Goal: Task Accomplishment & Management: Manage account settings

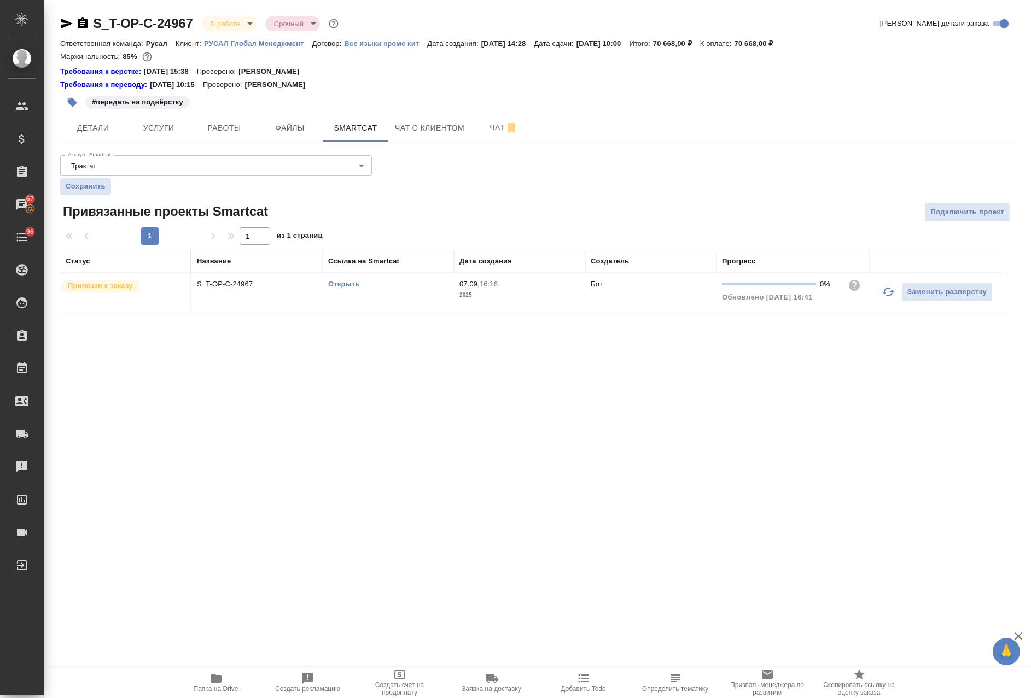
click at [347, 284] on link "Открыть" at bounding box center [343, 284] width 31 height 8
click at [221, 125] on span "Работы" at bounding box center [224, 128] width 53 height 14
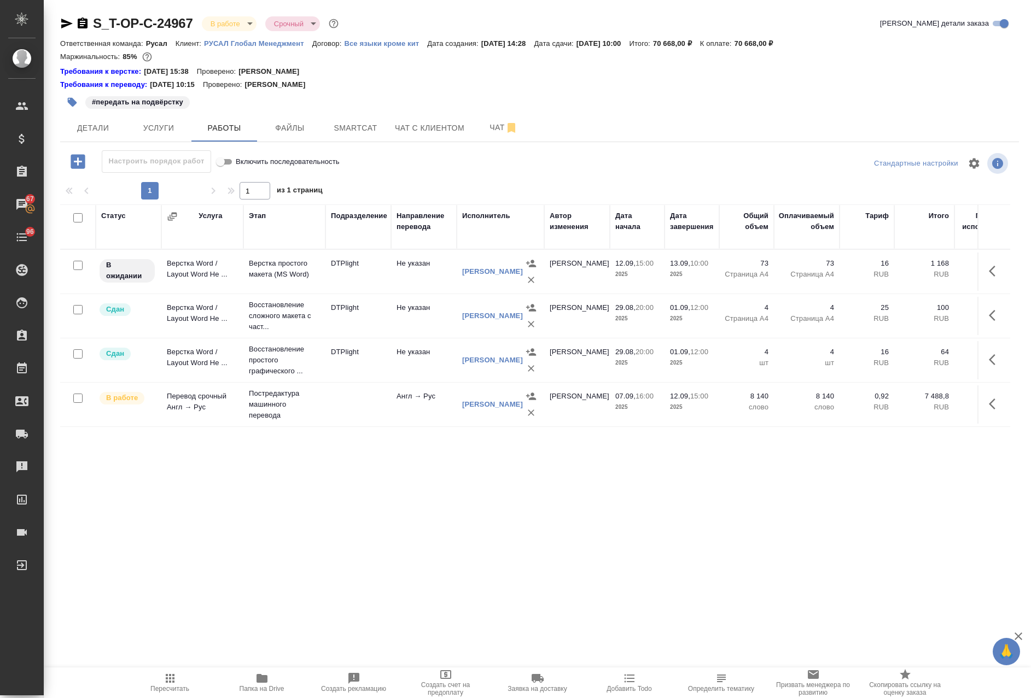
click at [82, 162] on icon "button" at bounding box center [78, 161] width 14 height 14
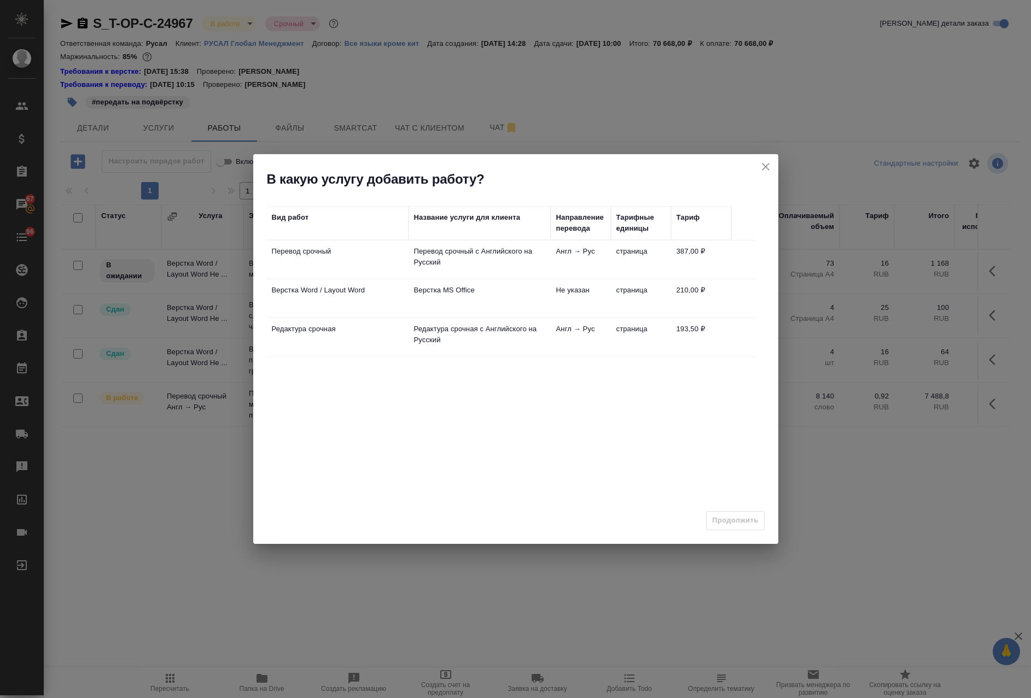
click at [372, 340] on td "Редактура срочная" at bounding box center [337, 337] width 142 height 38
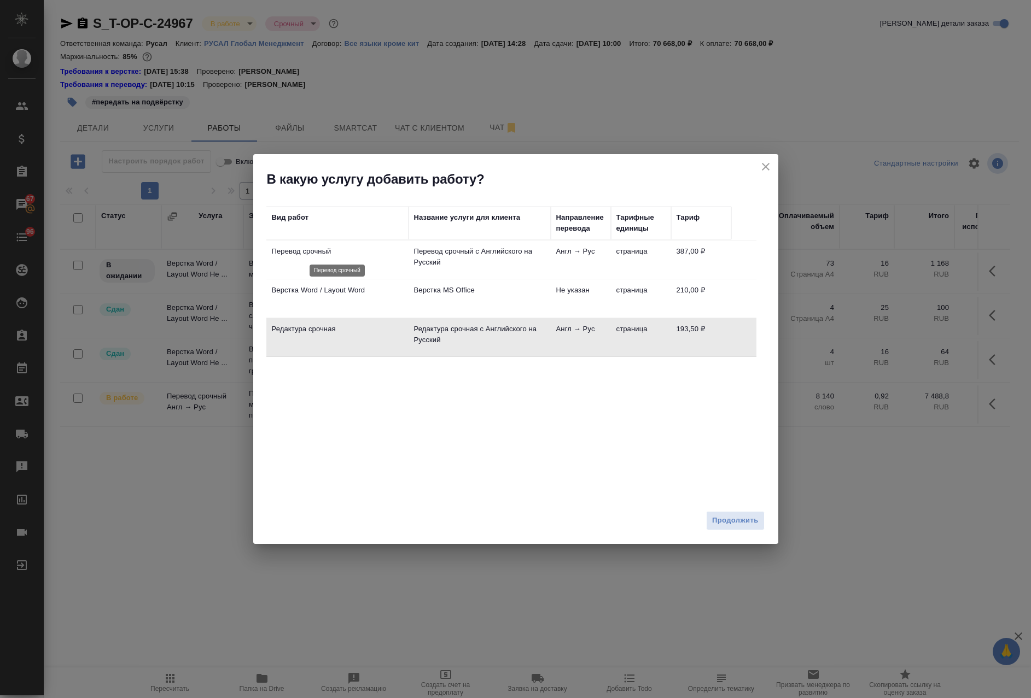
click at [361, 258] on td "Перевод срочный" at bounding box center [337, 260] width 142 height 38
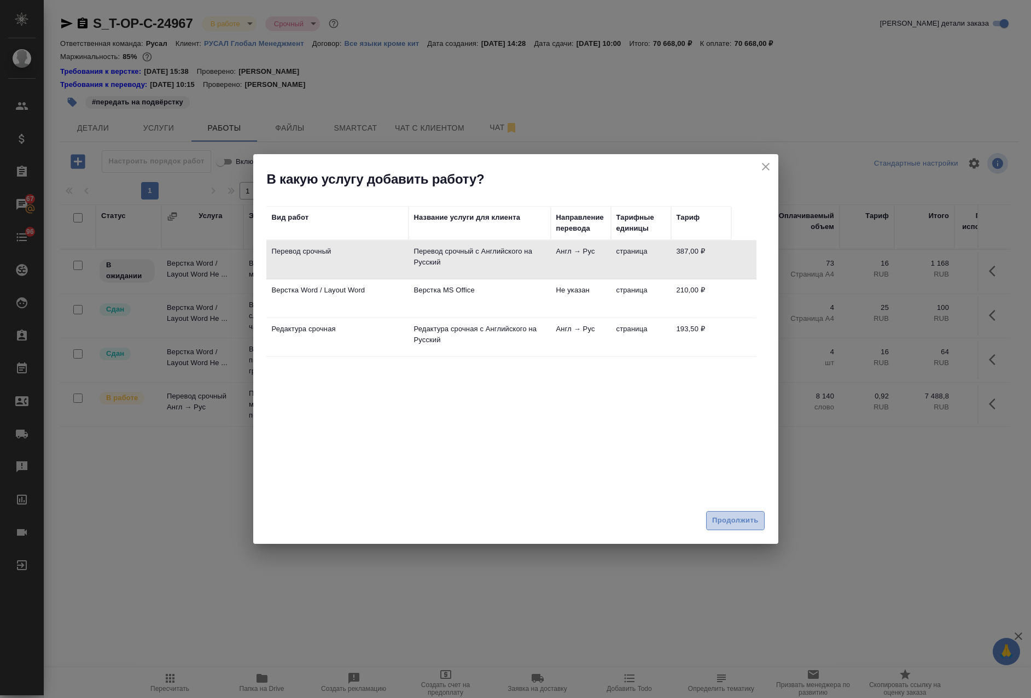
click at [735, 518] on span "Продолжить" at bounding box center [735, 521] width 46 height 13
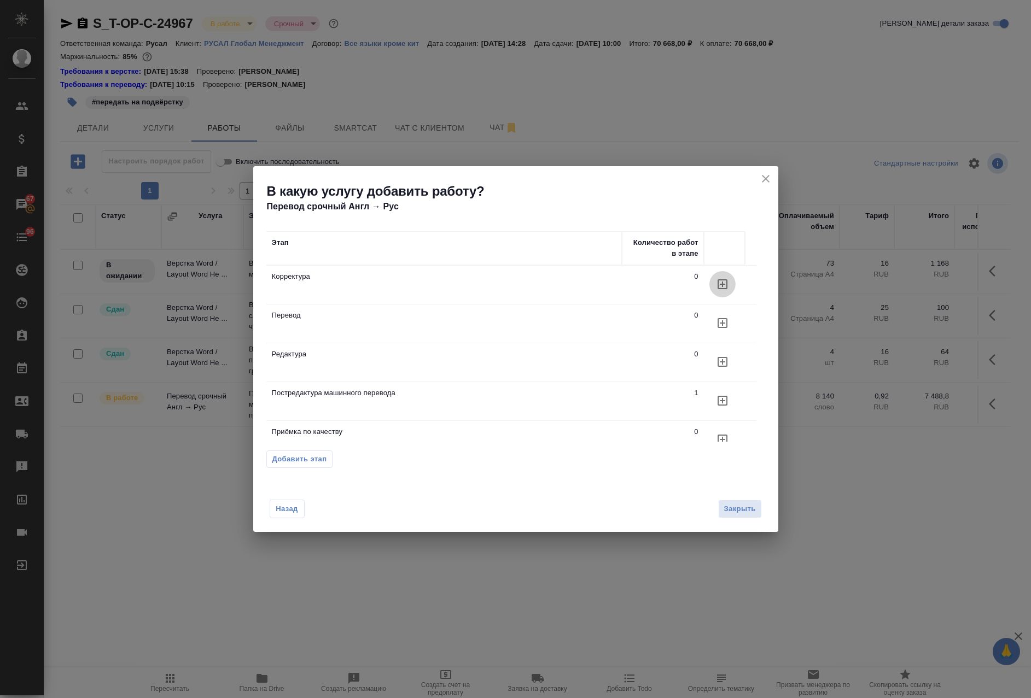
click at [723, 284] on icon "button" at bounding box center [723, 284] width 10 height 10
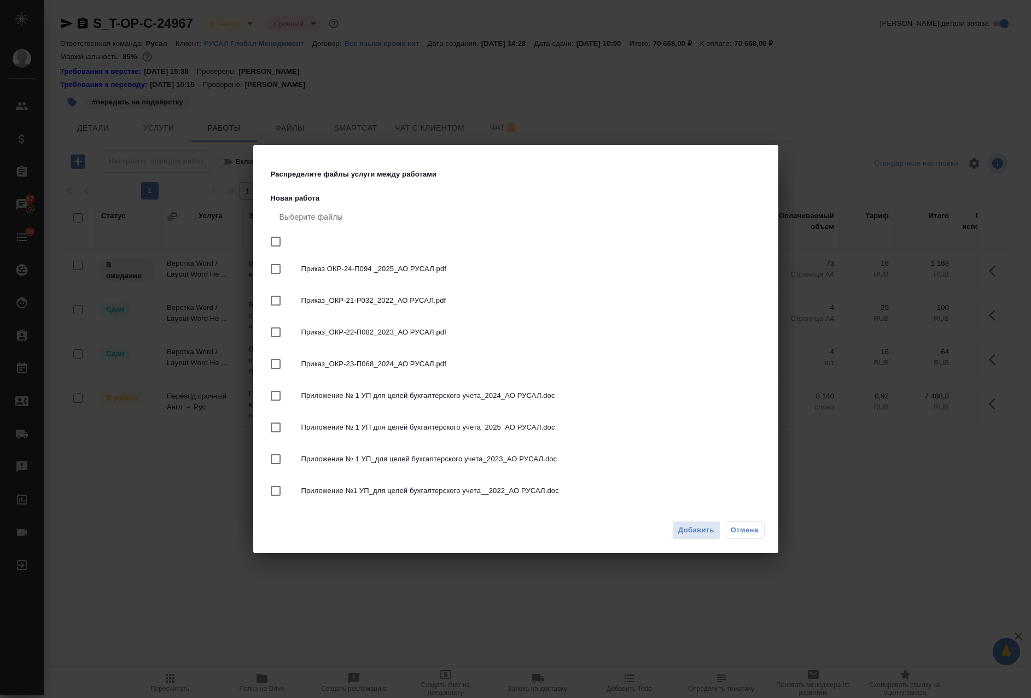
click at [279, 240] on input "checkbox" at bounding box center [275, 241] width 23 height 23
checkbox input "true"
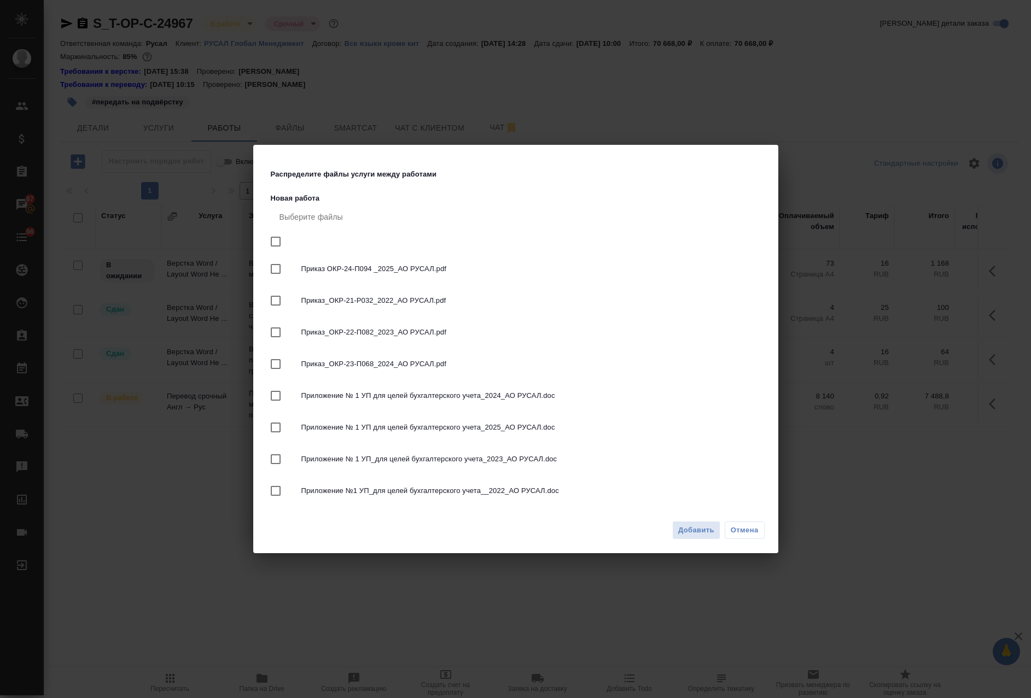
checkbox input "true"
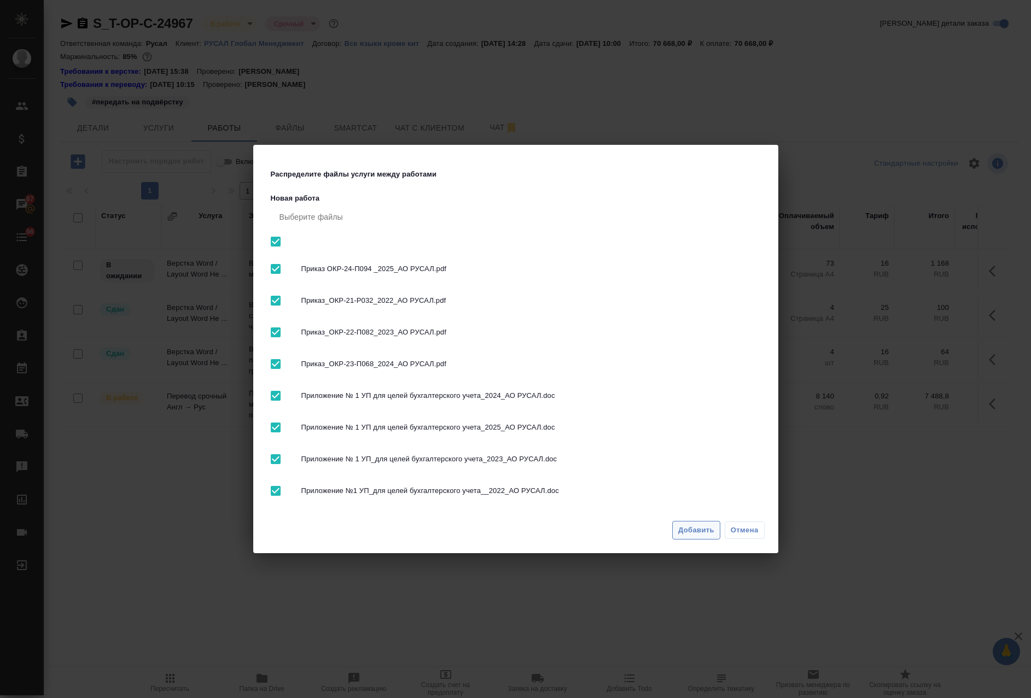
click at [699, 532] on span "Добавить" at bounding box center [696, 531] width 36 height 13
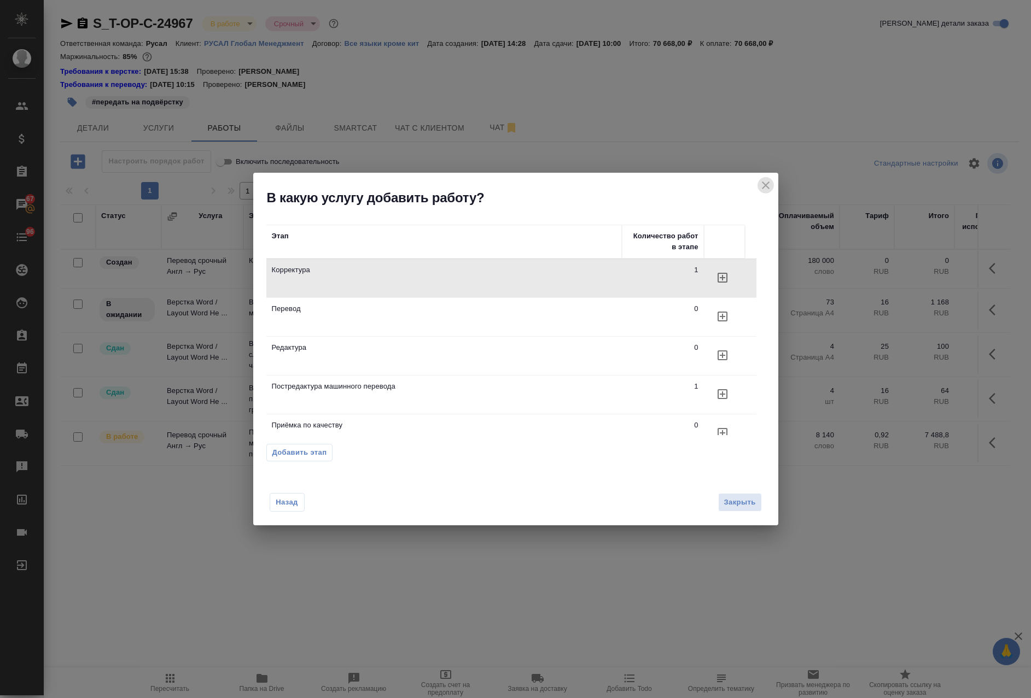
click at [767, 185] on icon "close" at bounding box center [765, 185] width 13 height 13
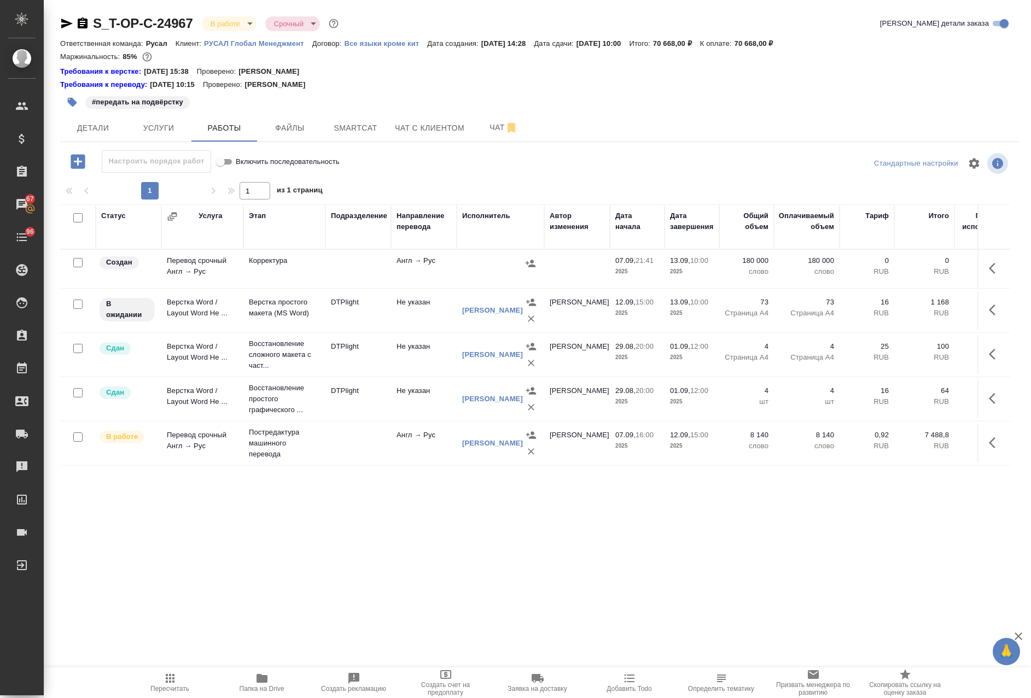
drag, startPoint x: 972, startPoint y: 270, endPoint x: 978, endPoint y: 271, distance: 6.8
click at [977, 270] on td at bounding box center [993, 269] width 33 height 38
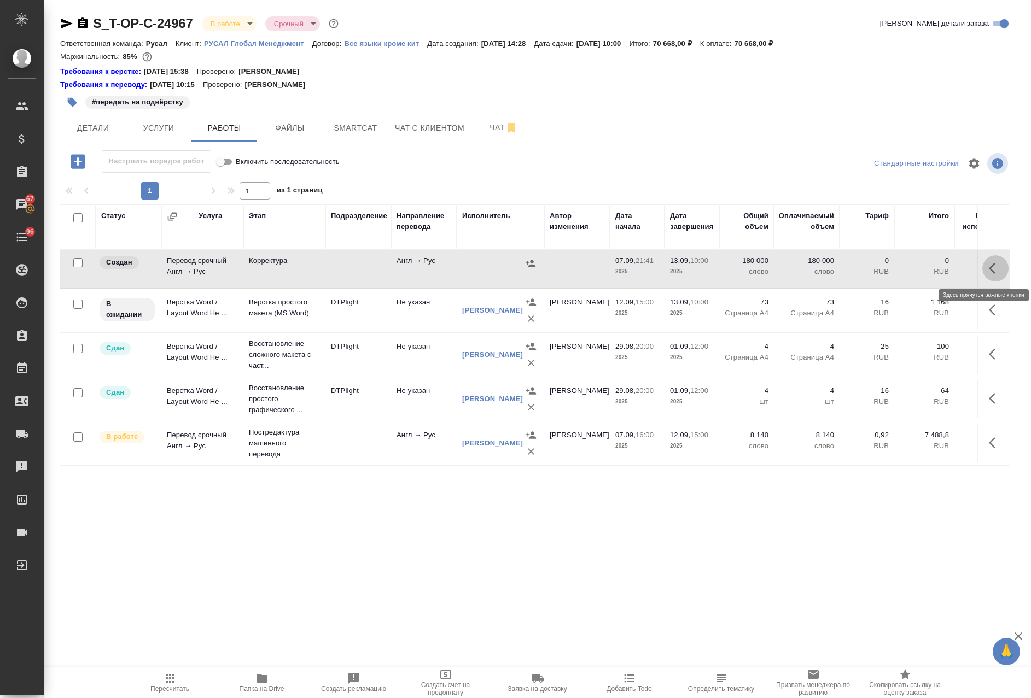
drag, startPoint x: 986, startPoint y: 271, endPoint x: 976, endPoint y: 271, distance: 9.8
click at [989, 271] on icon "button" at bounding box center [995, 268] width 13 height 13
click at [924, 266] on button "button" at bounding box center [934, 268] width 21 height 26
click at [911, 268] on icon "button" at bounding box center [914, 268] width 13 height 13
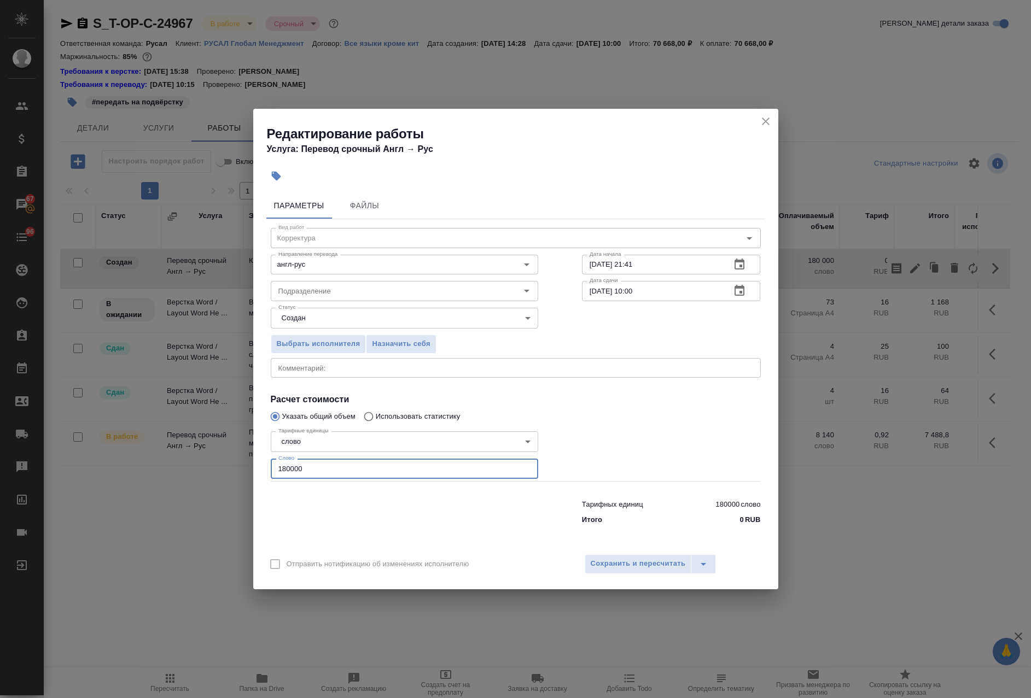
drag, startPoint x: 356, startPoint y: 464, endPoint x: 394, endPoint y: 432, distance: 50.1
click at [172, 469] on div "Редактирование работы Услуга: Перевод срочный Англ → Рус Параметры Файлы Вид ра…" at bounding box center [515, 349] width 1031 height 698
paste input "1331"
type input "11331"
click at [656, 560] on span "Сохранить и пересчитать" at bounding box center [638, 564] width 95 height 13
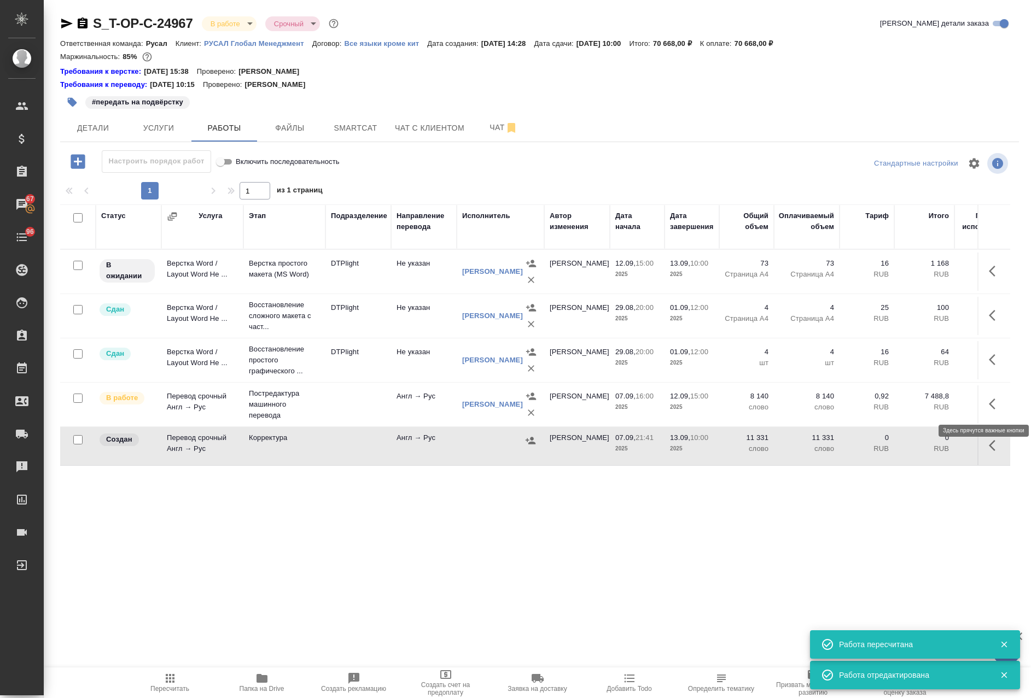
click at [989, 407] on icon "button" at bounding box center [992, 404] width 7 height 11
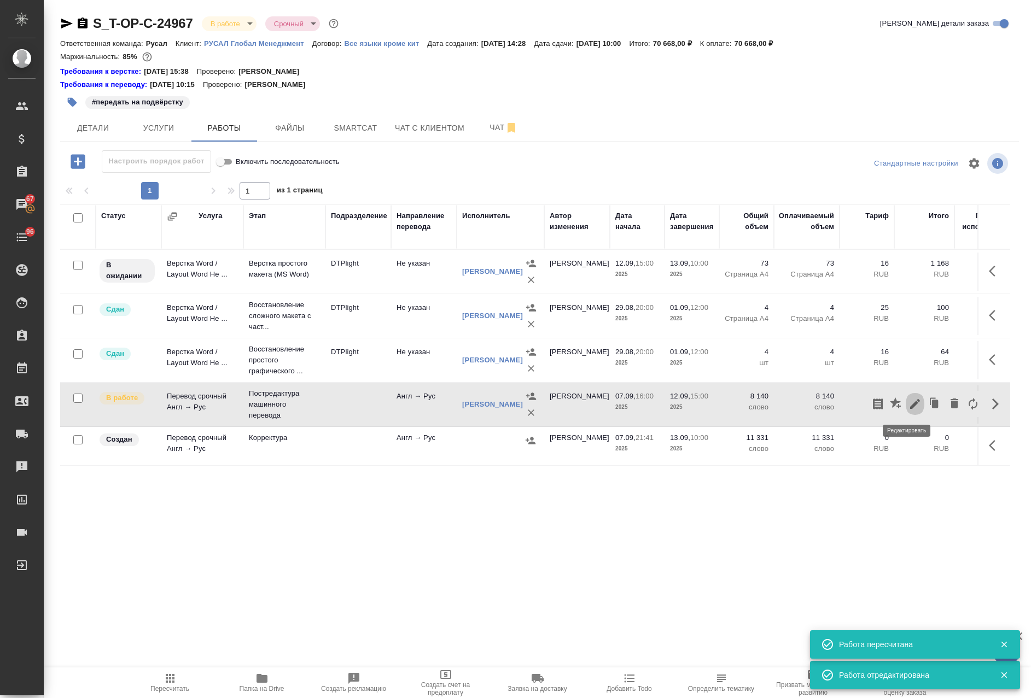
click at [910, 405] on icon "button" at bounding box center [915, 404] width 10 height 10
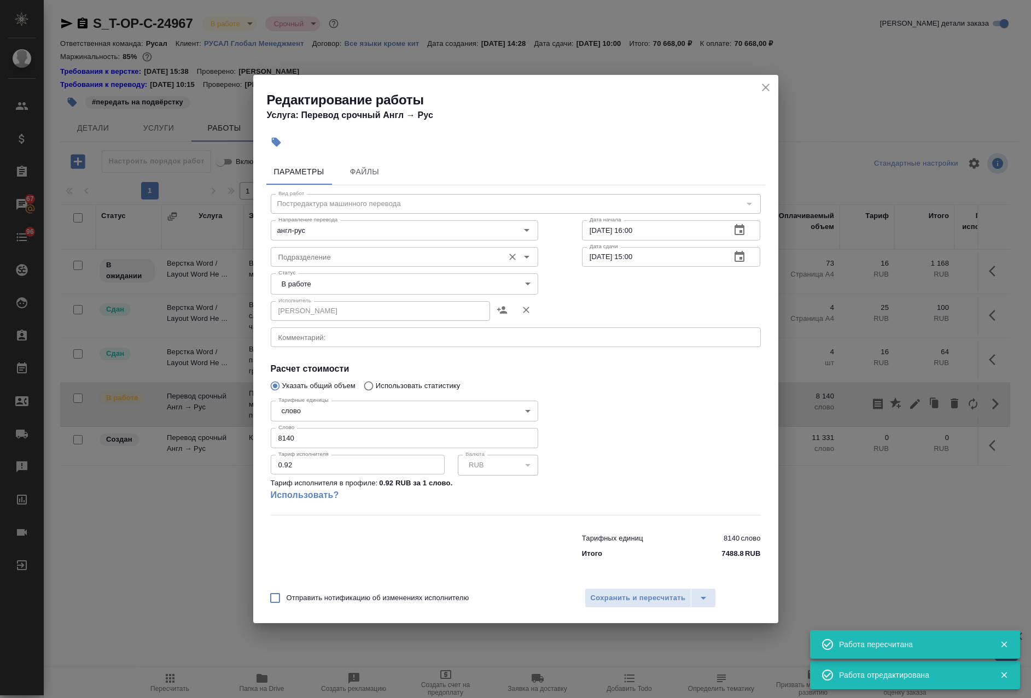
drag, startPoint x: 564, startPoint y: 258, endPoint x: 499, endPoint y: 262, distance: 65.2
click at [504, 262] on div "Подразделение Подразделение Дата сдачи 12.09.2025 15:00 Дата сдачи" at bounding box center [516, 256] width 534 height 70
drag, startPoint x: 769, startPoint y: 85, endPoint x: 788, endPoint y: 116, distance: 37.1
click at [769, 85] on icon "close" at bounding box center [765, 87] width 13 height 13
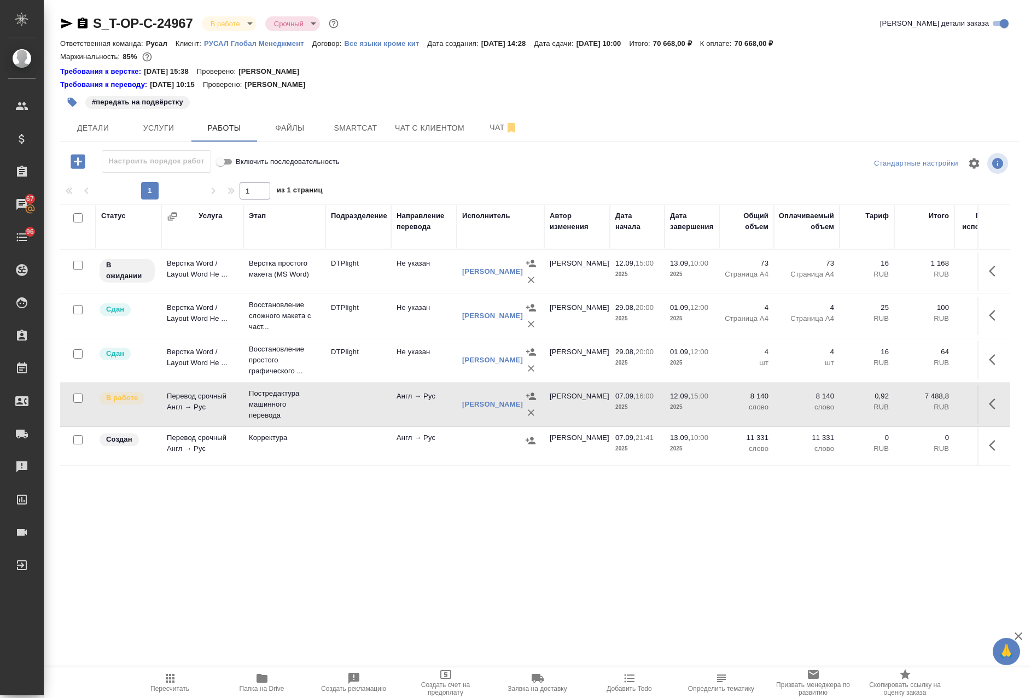
click at [989, 268] on icon "button" at bounding box center [995, 271] width 13 height 13
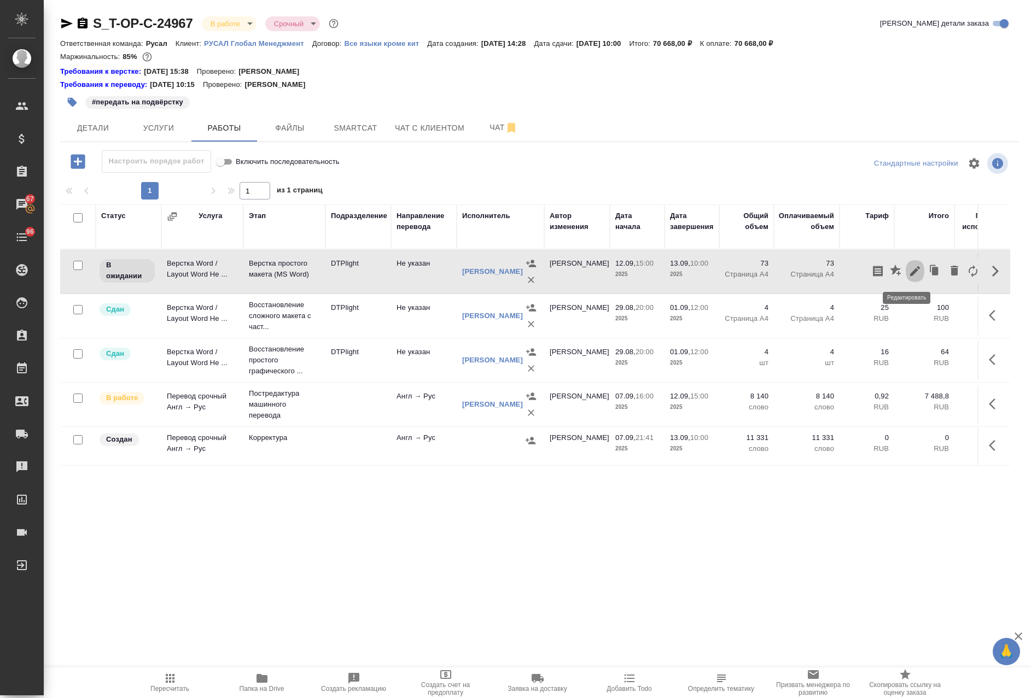
click at [908, 274] on icon "button" at bounding box center [914, 271] width 13 height 13
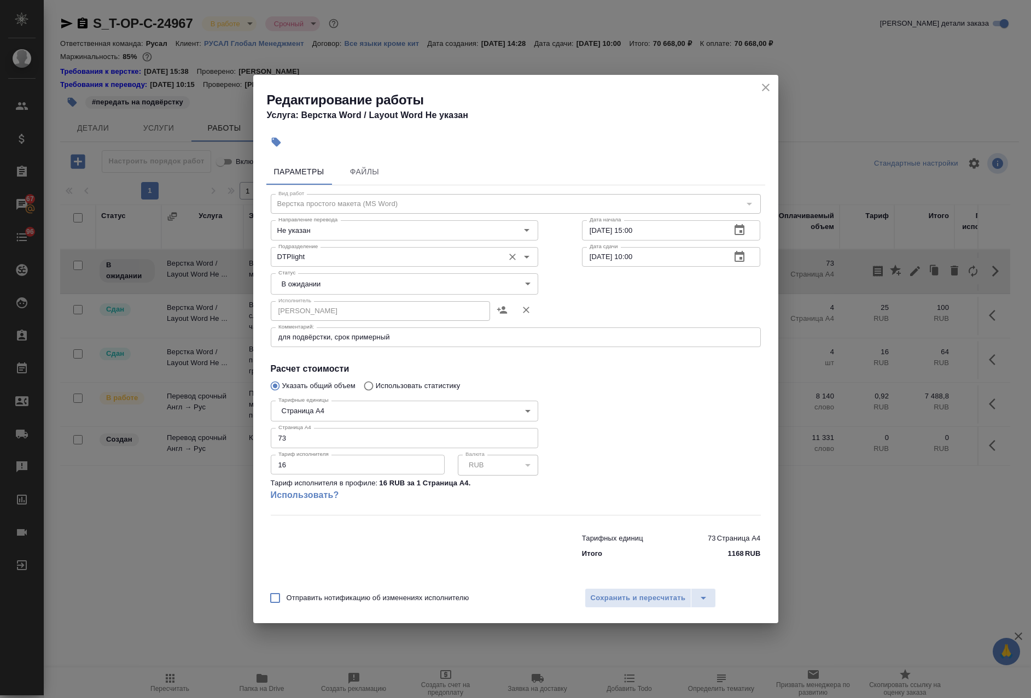
drag, startPoint x: 519, startPoint y: 266, endPoint x: 501, endPoint y: 257, distance: 20.3
click at [508, 263] on div "Подразделение DTPlight Подразделение Дата сдачи 13.09.2025 10:00 Дата сдачи" at bounding box center [516, 256] width 534 height 70
paste input "2.09.2025 15"
type input "12.09.2025 15:00"
drag, startPoint x: 650, startPoint y: 232, endPoint x: 580, endPoint y: 232, distance: 70.0
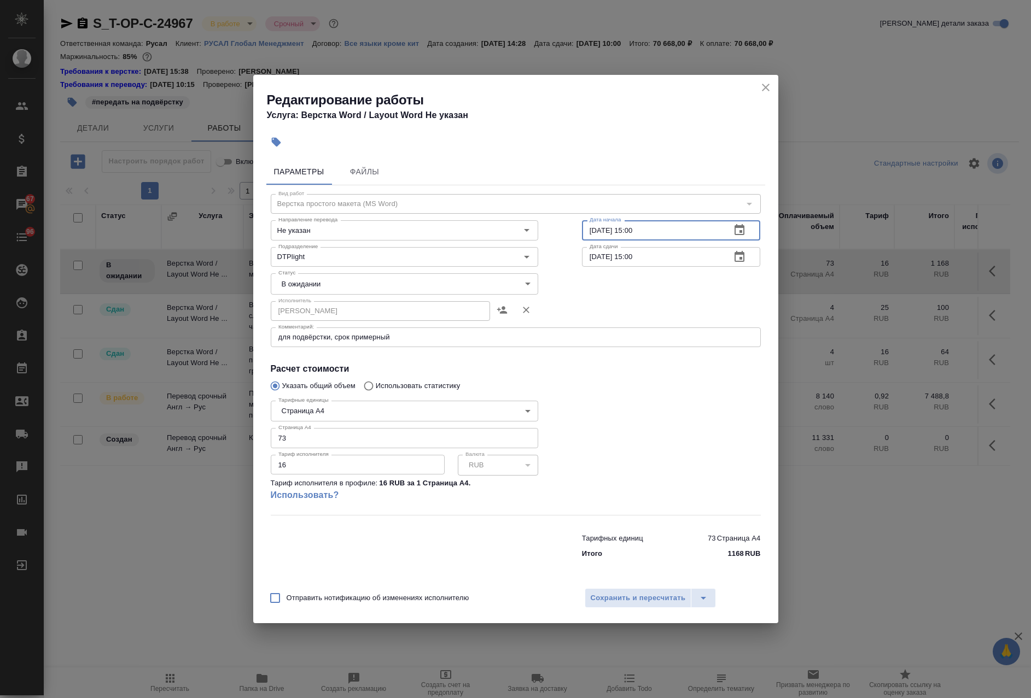
click at [580, 232] on div "Вид работ Верстка простого макета (MS Word) Вид работ Направление перевода Не у…" at bounding box center [515, 374] width 499 height 379
click at [740, 230] on icon "button" at bounding box center [739, 230] width 13 height 13
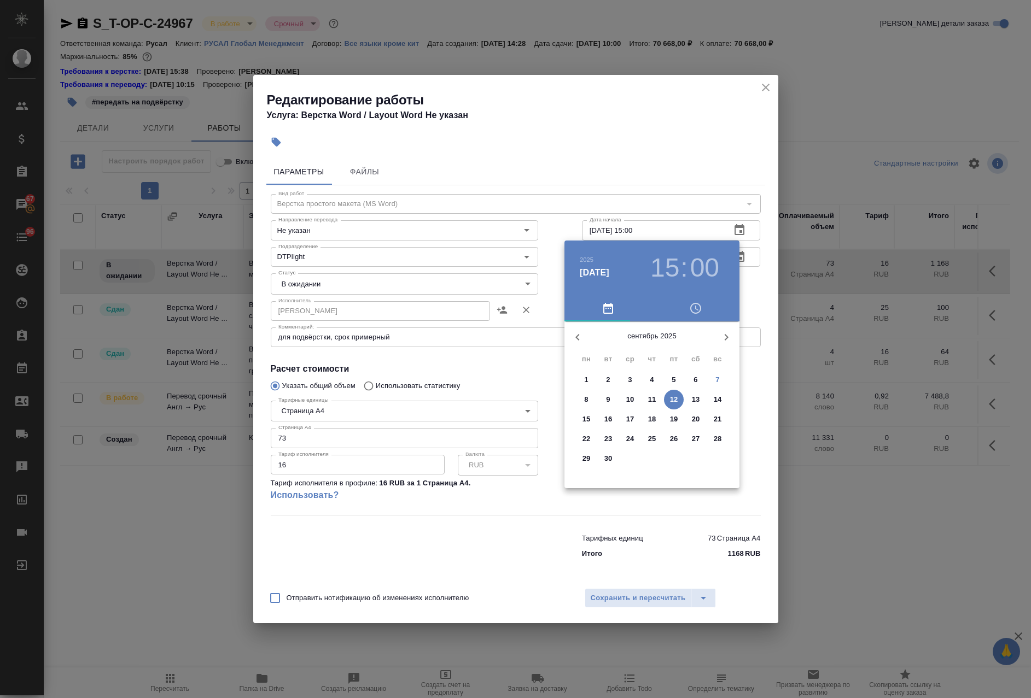
click at [715, 380] on p "7" at bounding box center [717, 380] width 4 height 11
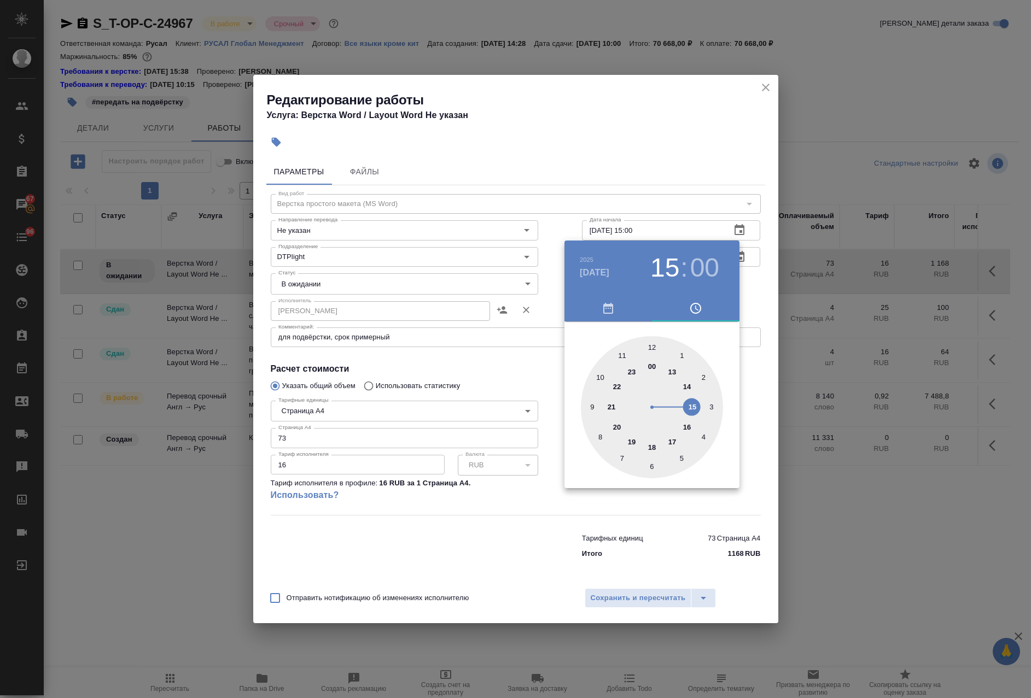
click at [650, 443] on div at bounding box center [652, 407] width 142 height 142
type input "07.09.2025 18:00"
click at [638, 595] on div at bounding box center [515, 349] width 1031 height 698
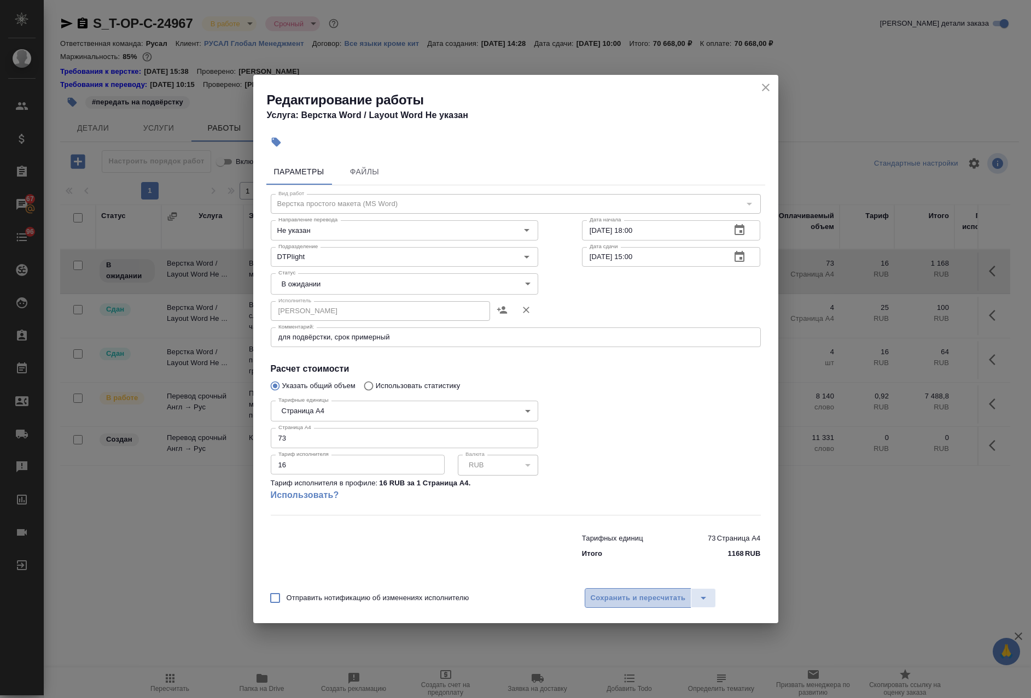
click at [641, 597] on span "Сохранить и пересчитать" at bounding box center [638, 598] width 95 height 13
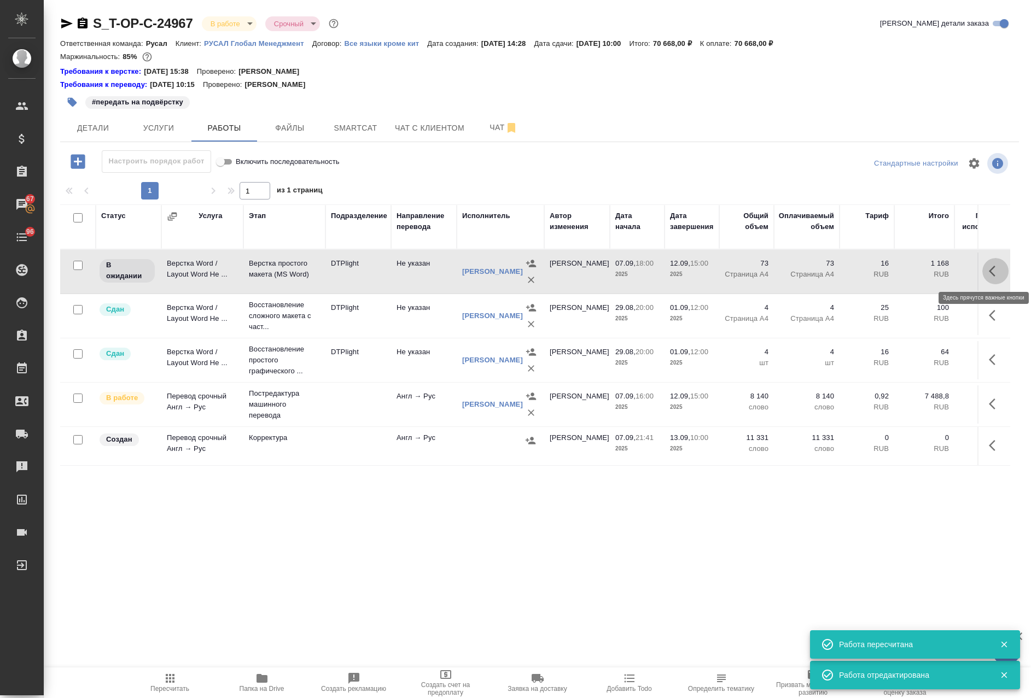
click at [989, 272] on icon "button" at bounding box center [995, 271] width 13 height 13
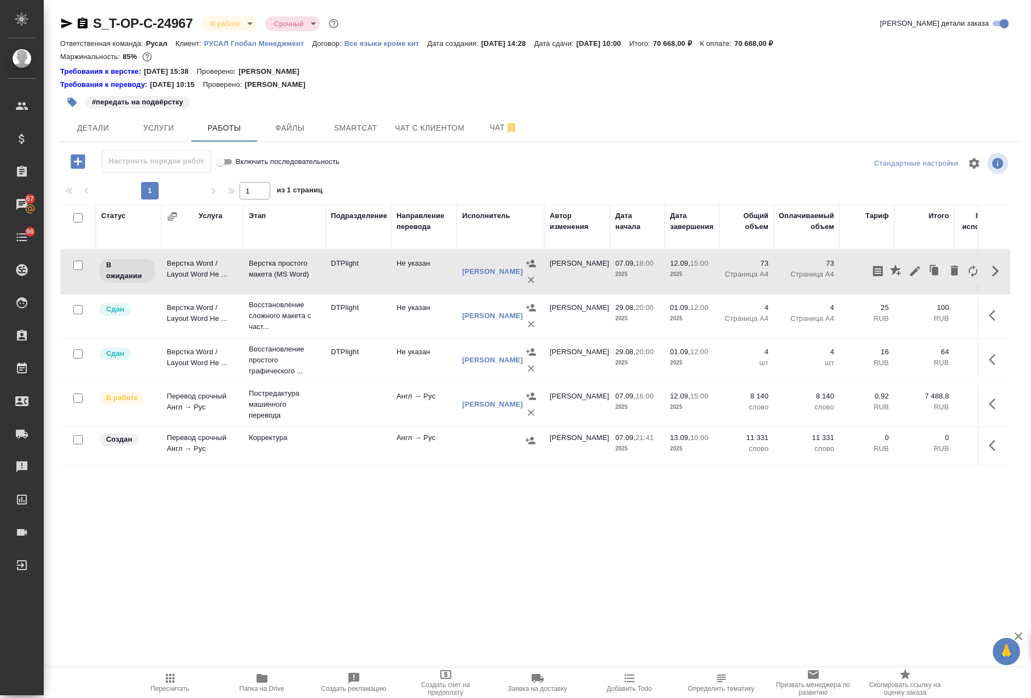
click at [356, 438] on td at bounding box center [358, 446] width 66 height 38
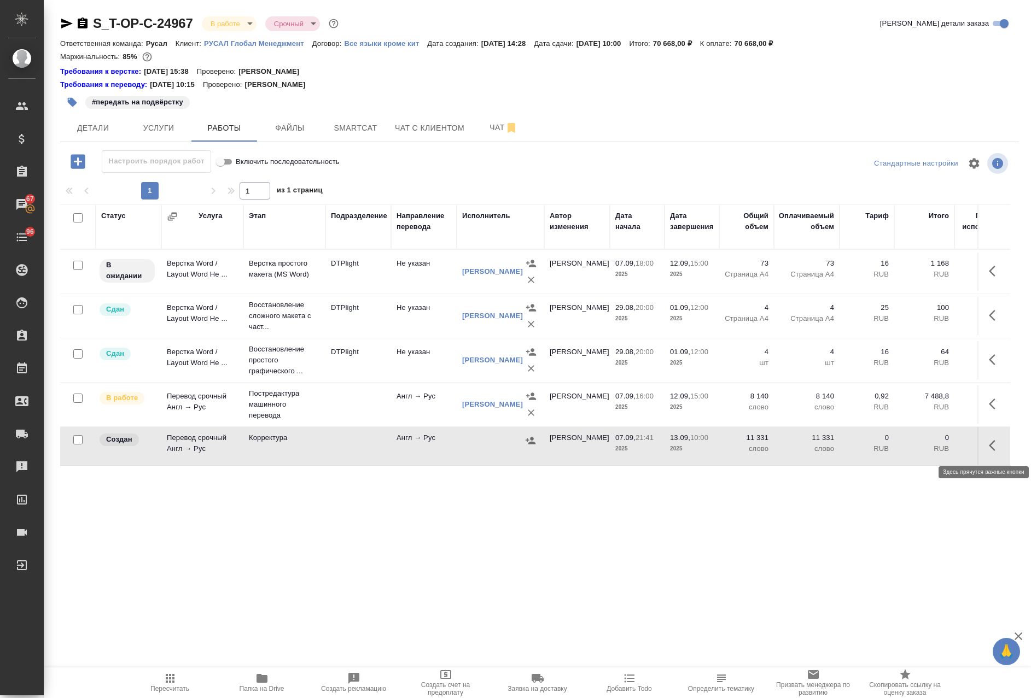
click at [989, 448] on icon "button" at bounding box center [995, 445] width 13 height 13
click at [531, 439] on icon "button" at bounding box center [531, 440] width 10 height 7
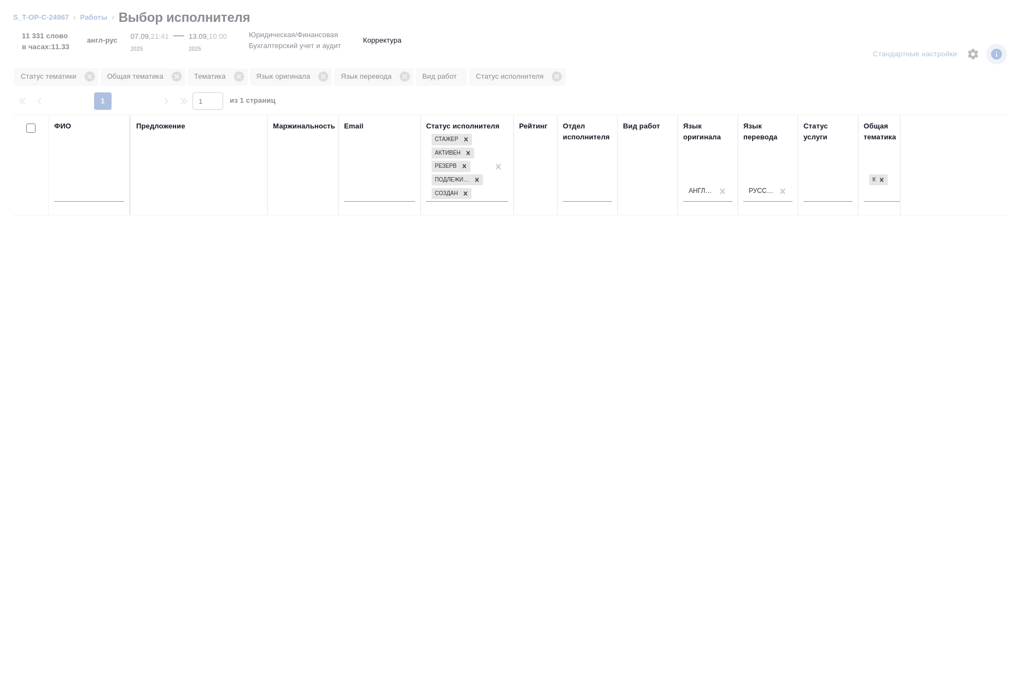
click at [71, 199] on input "text" at bounding box center [89, 195] width 70 height 14
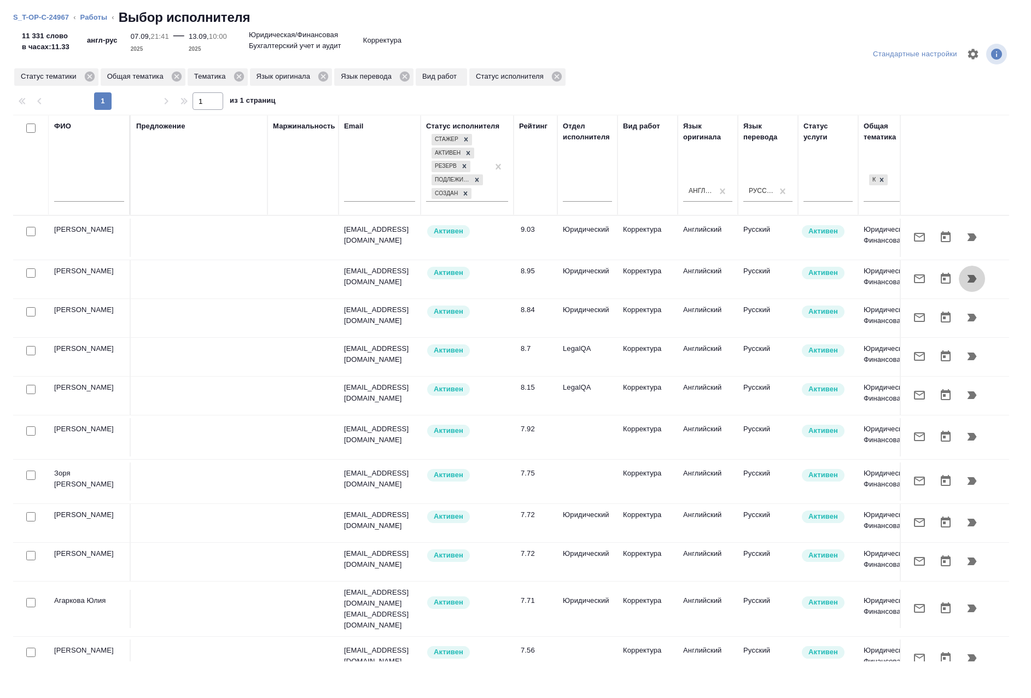
click at [968, 283] on icon "button" at bounding box center [972, 279] width 9 height 8
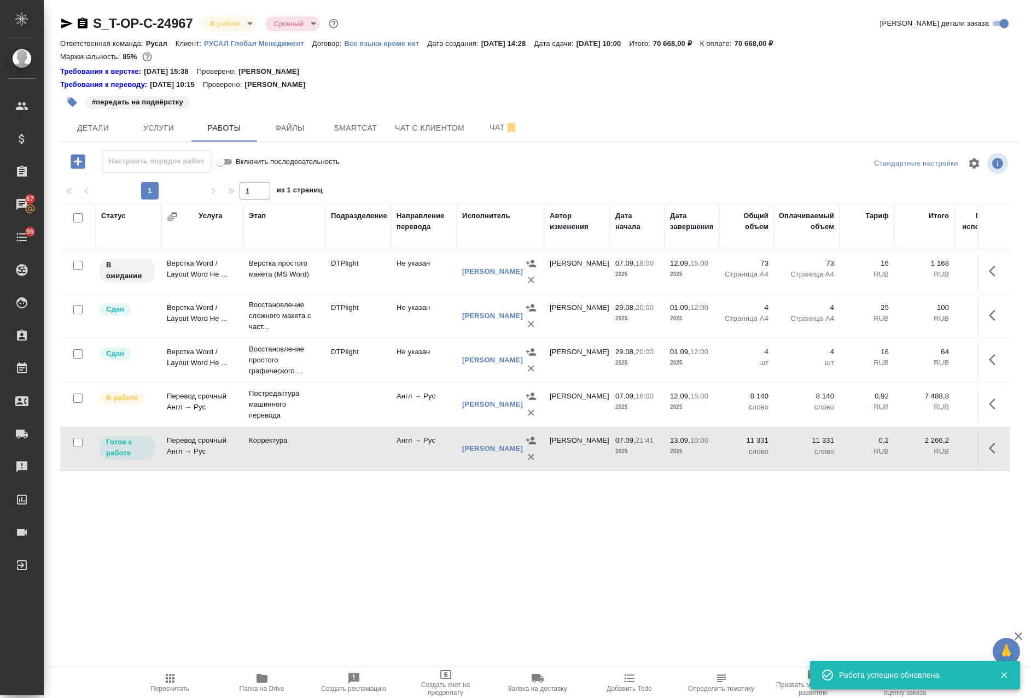
click at [982, 452] on button "button" at bounding box center [995, 448] width 26 height 26
drag, startPoint x: 873, startPoint y: 450, endPoint x: 896, endPoint y: 462, distance: 25.7
click at [873, 450] on icon "button" at bounding box center [878, 448] width 10 height 11
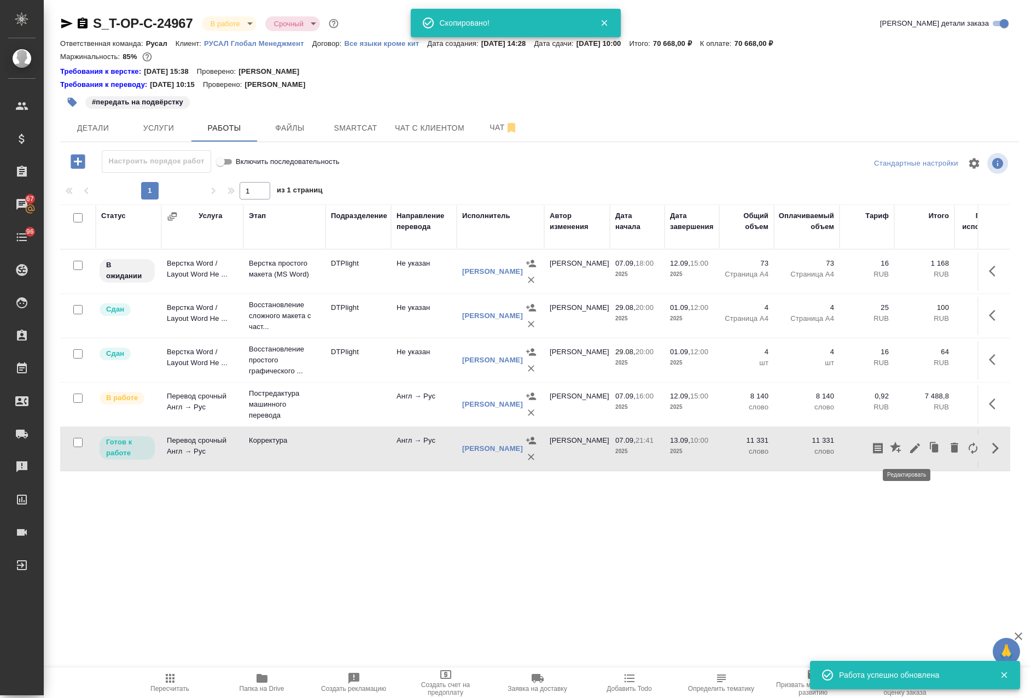
click at [908, 450] on icon "button" at bounding box center [914, 448] width 13 height 13
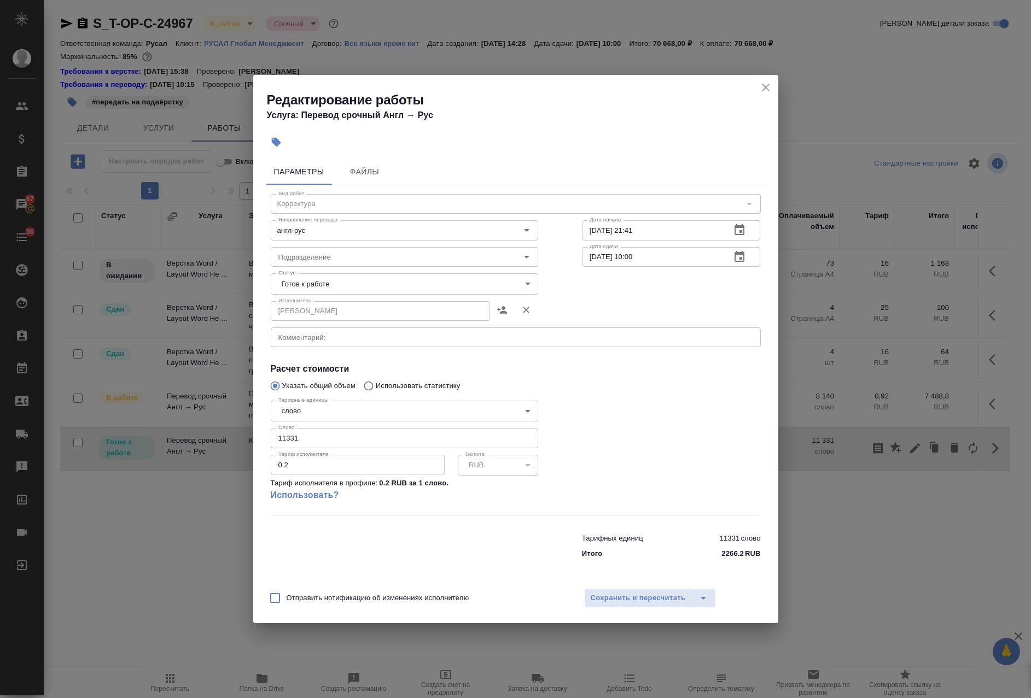
click at [773, 85] on button "close" at bounding box center [766, 87] width 16 height 16
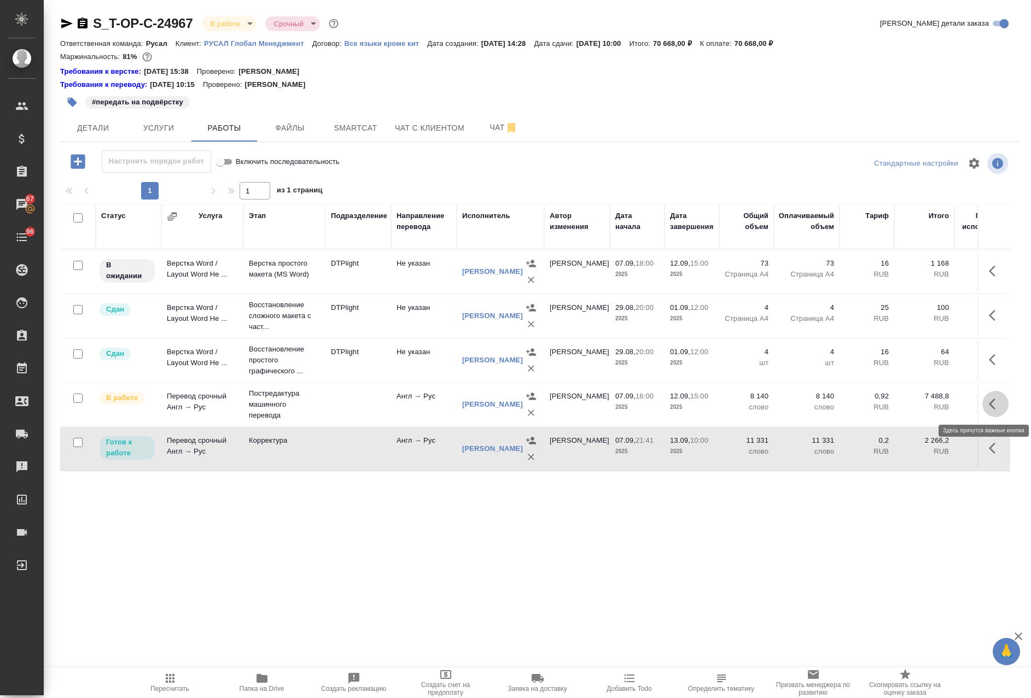
click at [989, 404] on icon "button" at bounding box center [992, 404] width 7 height 11
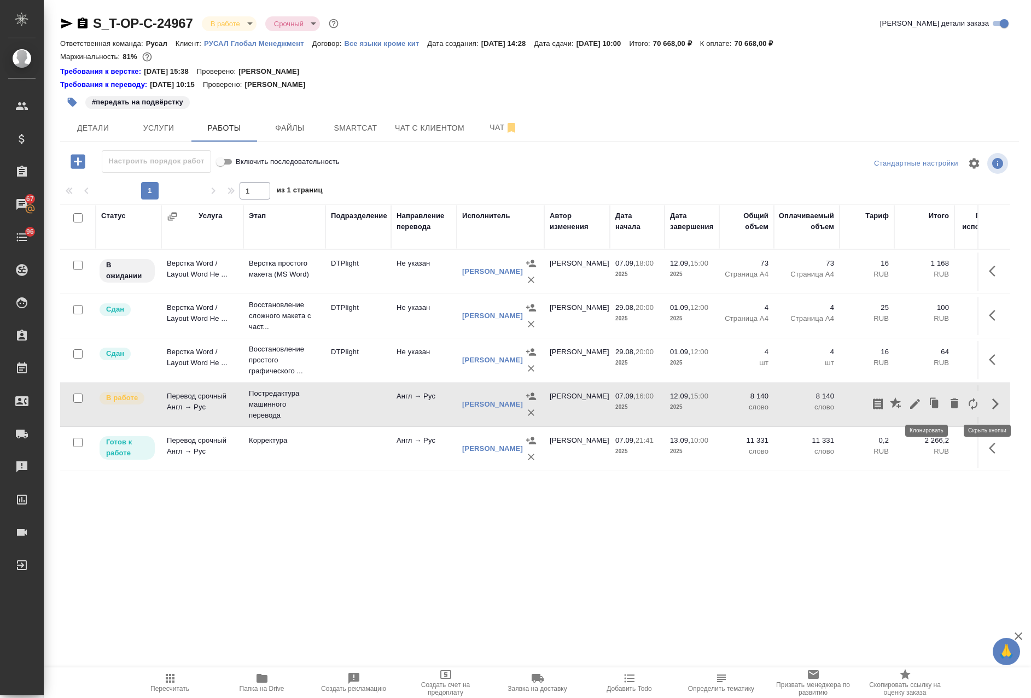
click at [910, 401] on icon "button" at bounding box center [915, 404] width 10 height 10
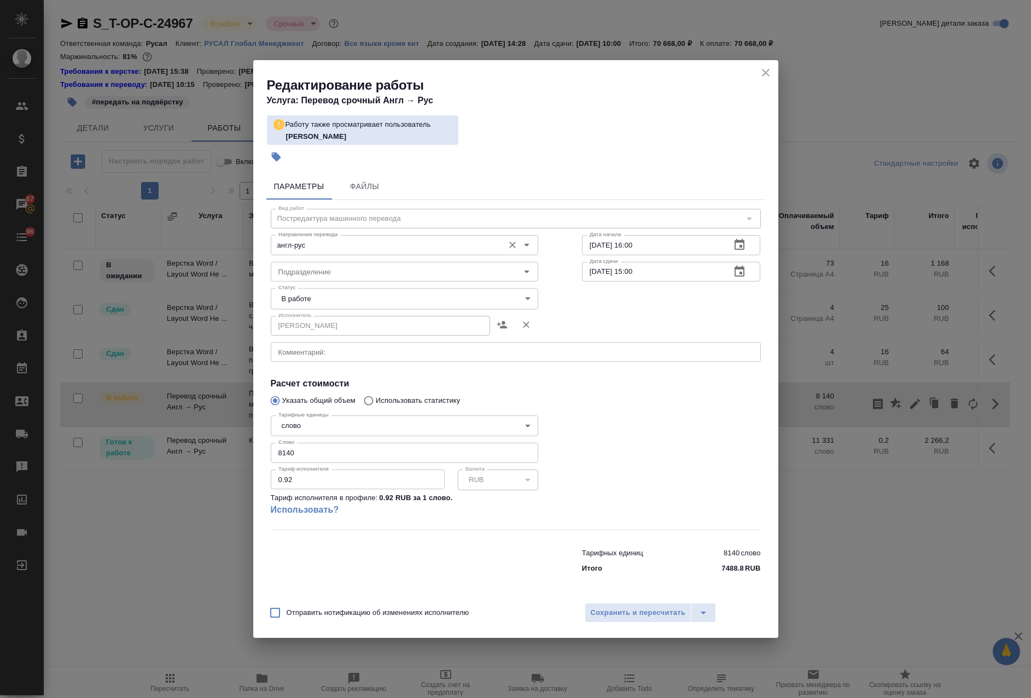
drag, startPoint x: 639, startPoint y: 271, endPoint x: 509, endPoint y: 231, distance: 136.3
click at [479, 249] on div "Вид работ Постредактура машинного перевода Вид работ Направление перевода англ-…" at bounding box center [515, 389] width 499 height 379
click at [765, 71] on icon "close" at bounding box center [765, 72] width 13 height 13
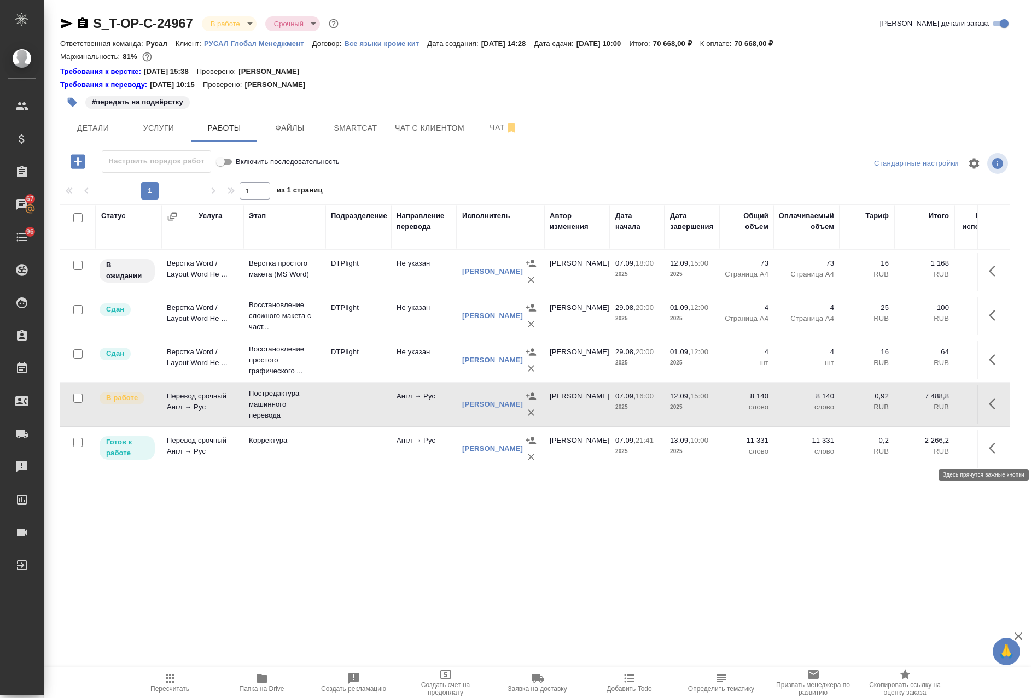
click at [989, 450] on icon "button" at bounding box center [992, 448] width 7 height 11
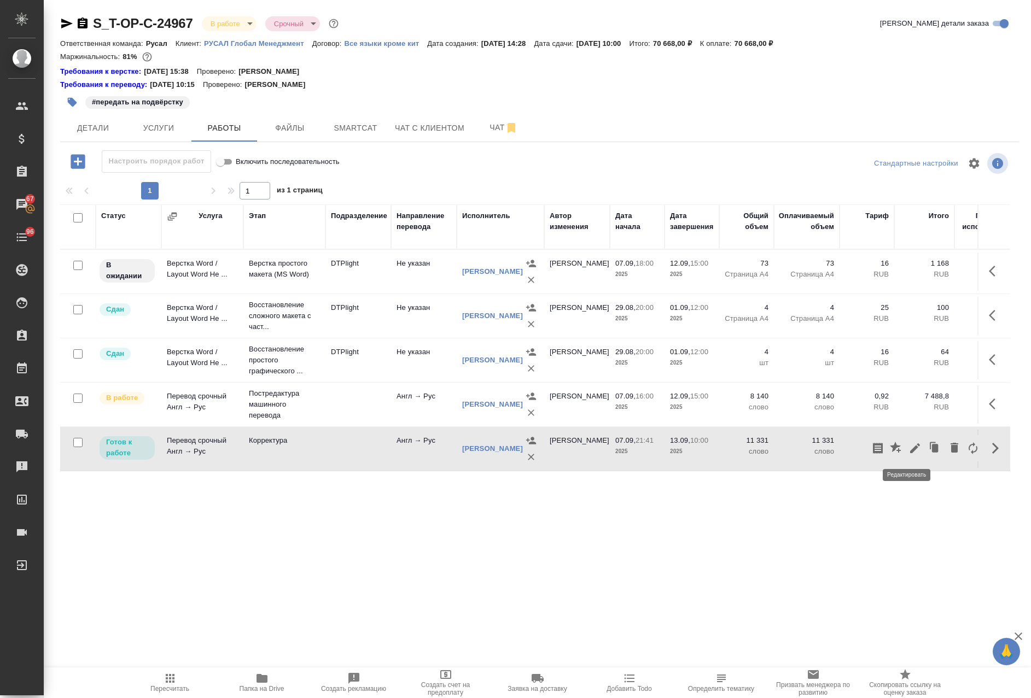
click at [908, 451] on icon "button" at bounding box center [914, 448] width 13 height 13
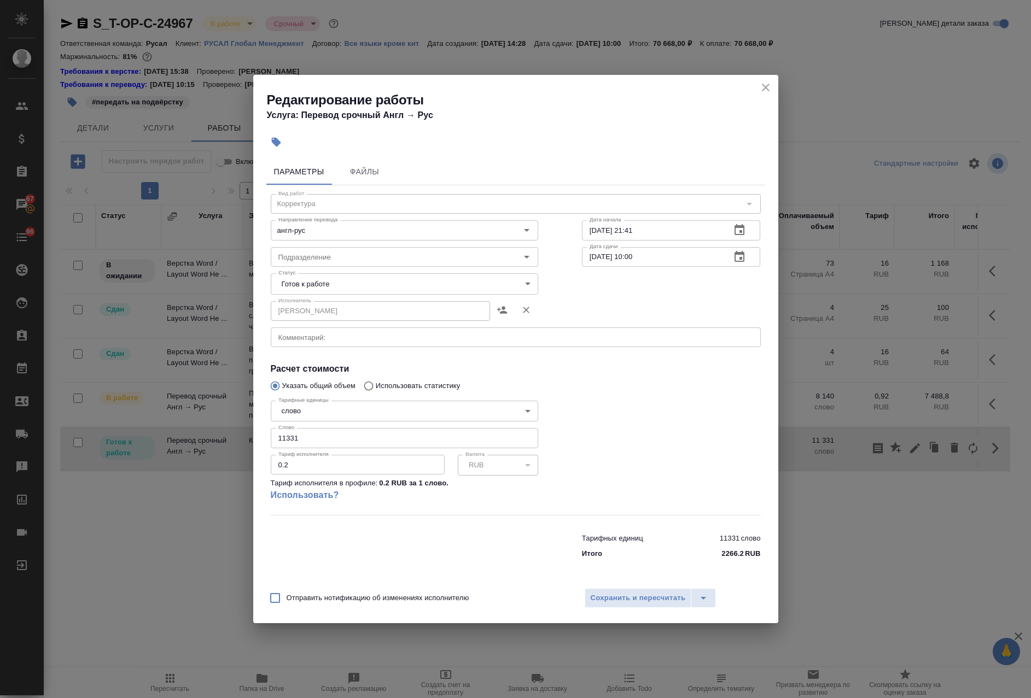
drag, startPoint x: 614, startPoint y: 259, endPoint x: 539, endPoint y: 269, distance: 75.6
click at [549, 265] on div "Вид работ Корректура Вид работ Направление перевода англ-рус Направление перево…" at bounding box center [515, 374] width 499 height 379
paste input "2.09.2025 15"
type input "12.09.2025 15:00"
click at [646, 597] on span "Сохранить и пересчитать" at bounding box center [638, 598] width 95 height 13
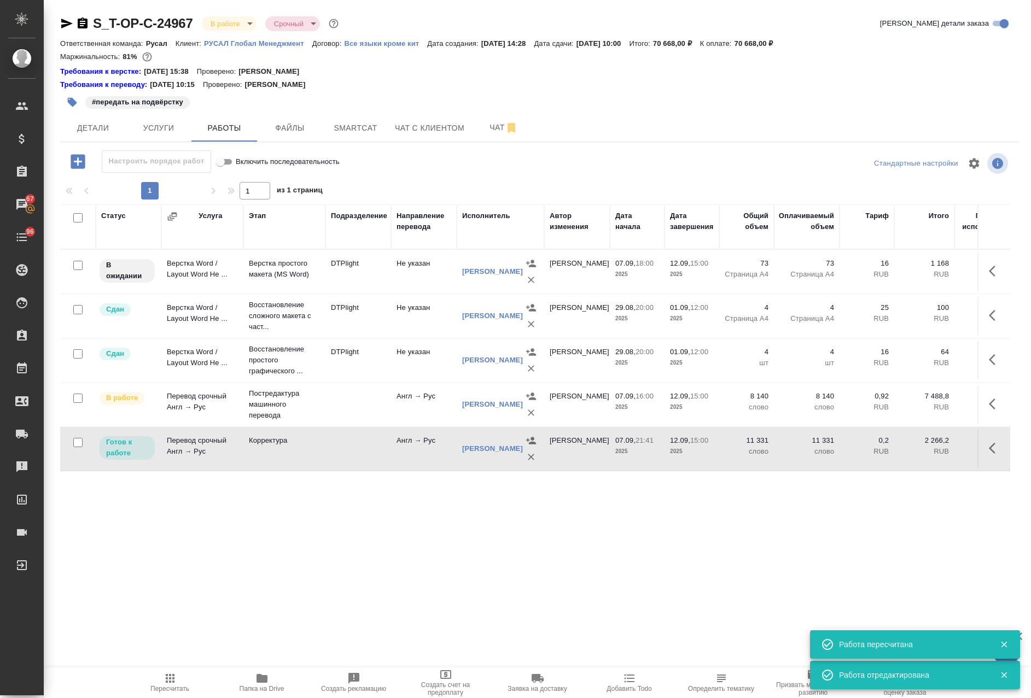
click at [740, 276] on p "Страница А4" at bounding box center [747, 274] width 44 height 11
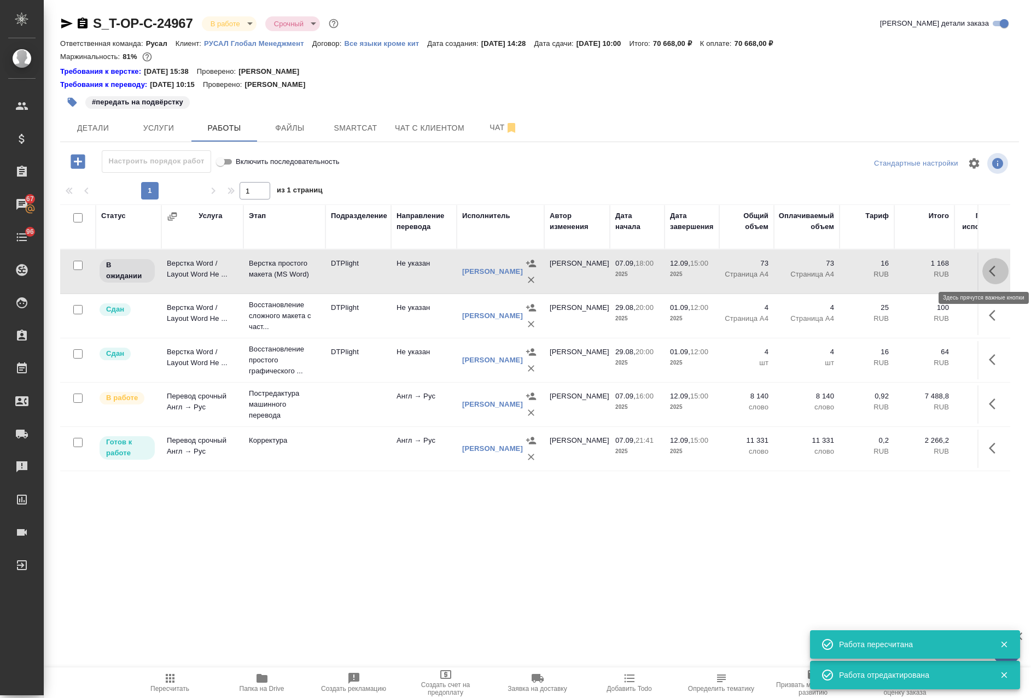
drag, startPoint x: 981, startPoint y: 270, endPoint x: 975, endPoint y: 274, distance: 7.6
click at [982, 270] on button "button" at bounding box center [995, 271] width 26 height 26
click at [910, 271] on icon "button" at bounding box center [915, 271] width 10 height 10
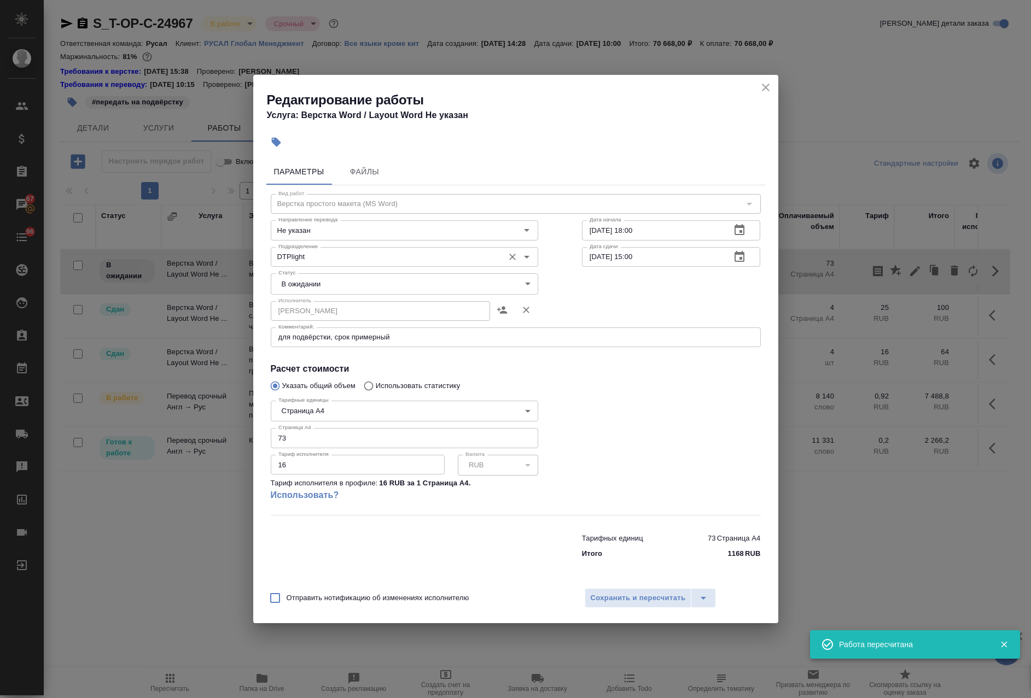
drag, startPoint x: 589, startPoint y: 239, endPoint x: 520, endPoint y: 251, distance: 70.0
click at [525, 242] on div "Вид работ Верстка простого макета (MS Word) Вид работ Направление перевода Не у…" at bounding box center [515, 374] width 499 height 379
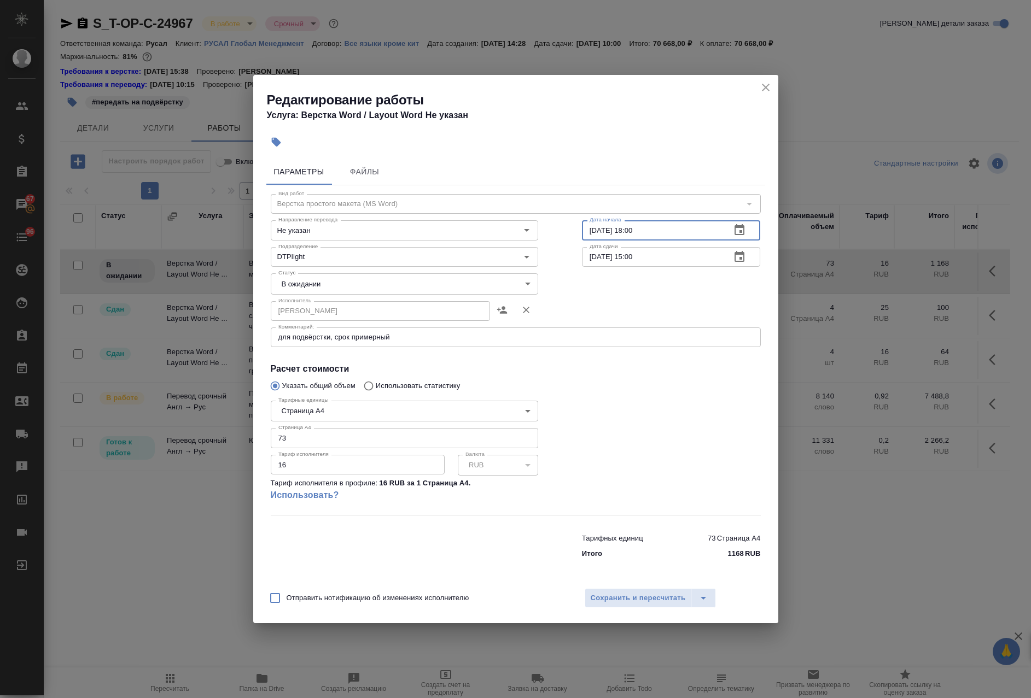
paste input "12.09.2025 15"
type input "12.09.2025 15:00"
drag, startPoint x: 597, startPoint y: 257, endPoint x: 593, endPoint y: 262, distance: 6.7
click at [593, 261] on input "12.09.2025 15:00" at bounding box center [652, 257] width 141 height 20
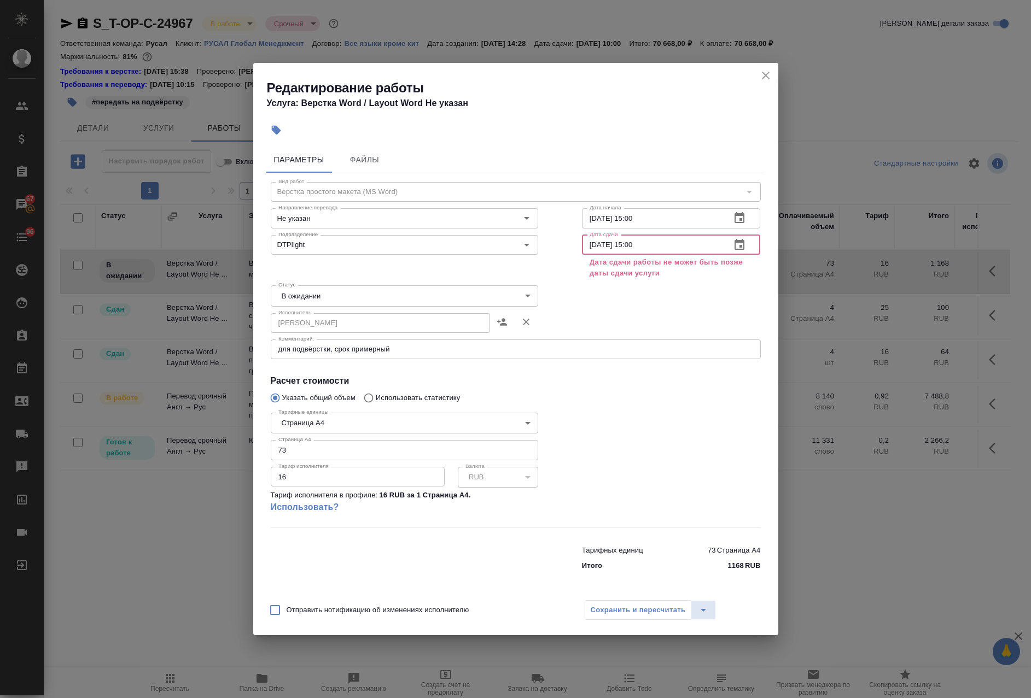
drag, startPoint x: 648, startPoint y: 242, endPoint x: 632, endPoint y: 247, distance: 17.3
click at [632, 247] on input "13.09.2025 15:00" at bounding box center [652, 245] width 141 height 20
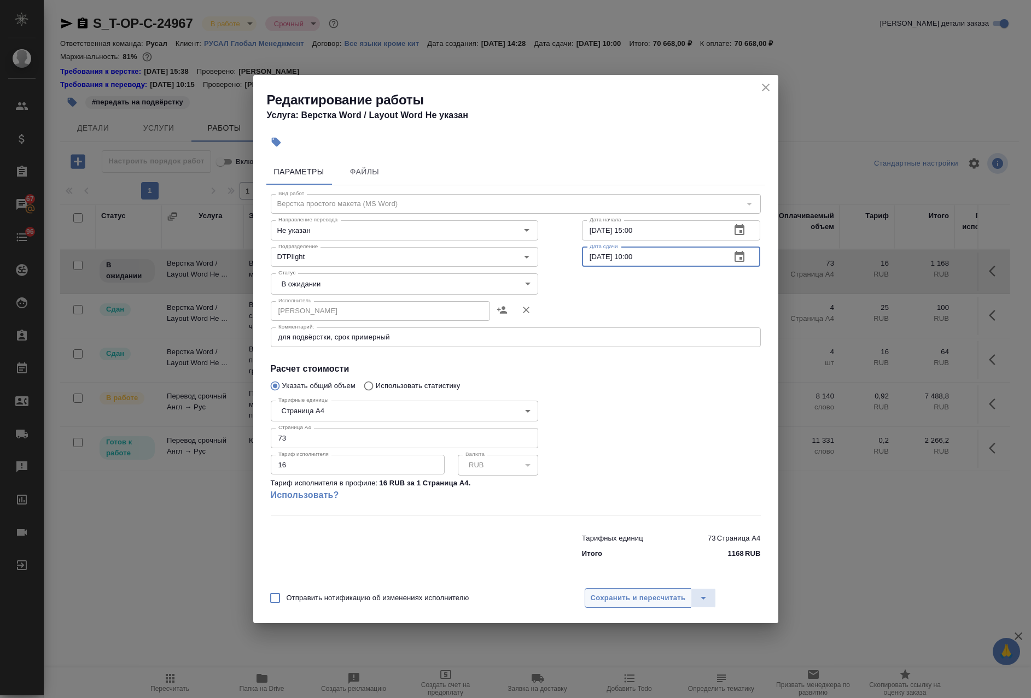
type input "13.09.2025 10:00"
click at [657, 607] on button "Сохранить и пересчитать" at bounding box center [638, 599] width 107 height 20
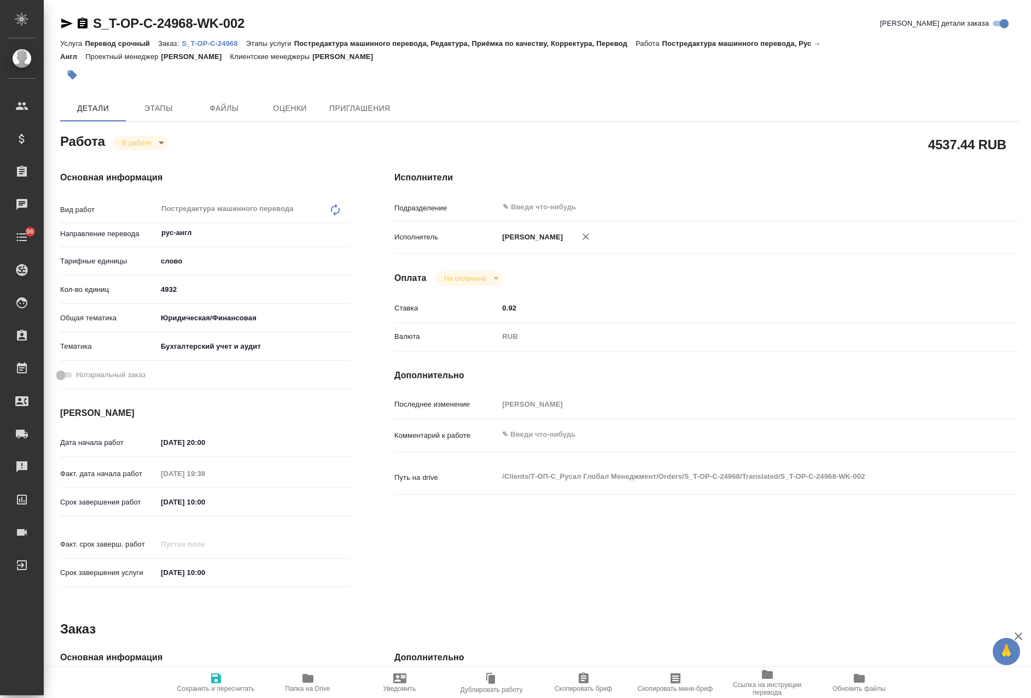
type textarea "x"
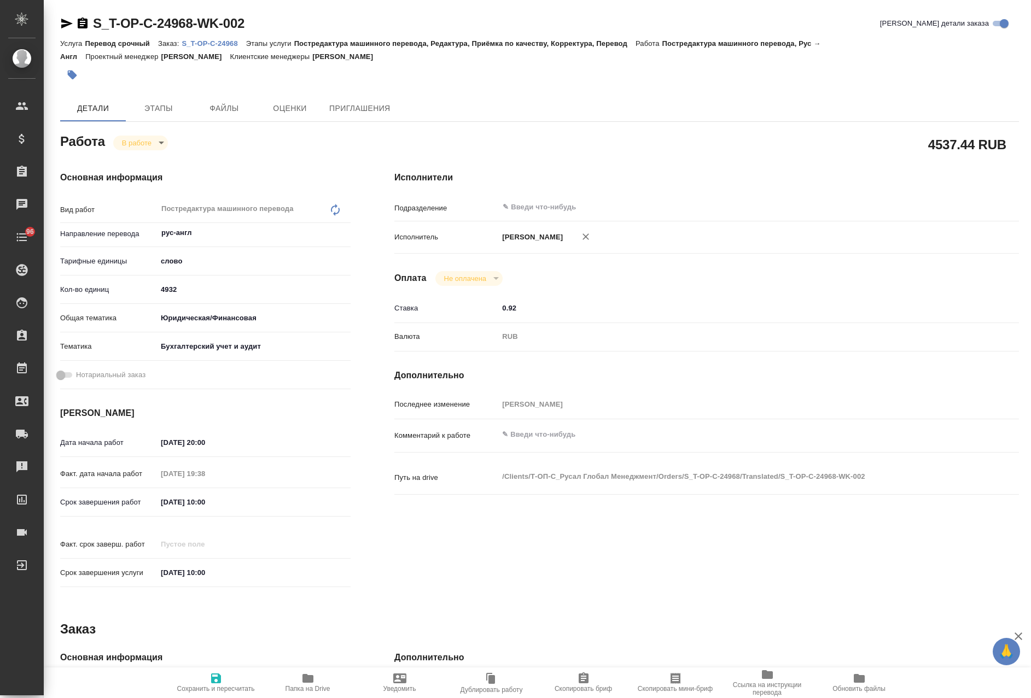
type textarea "x"
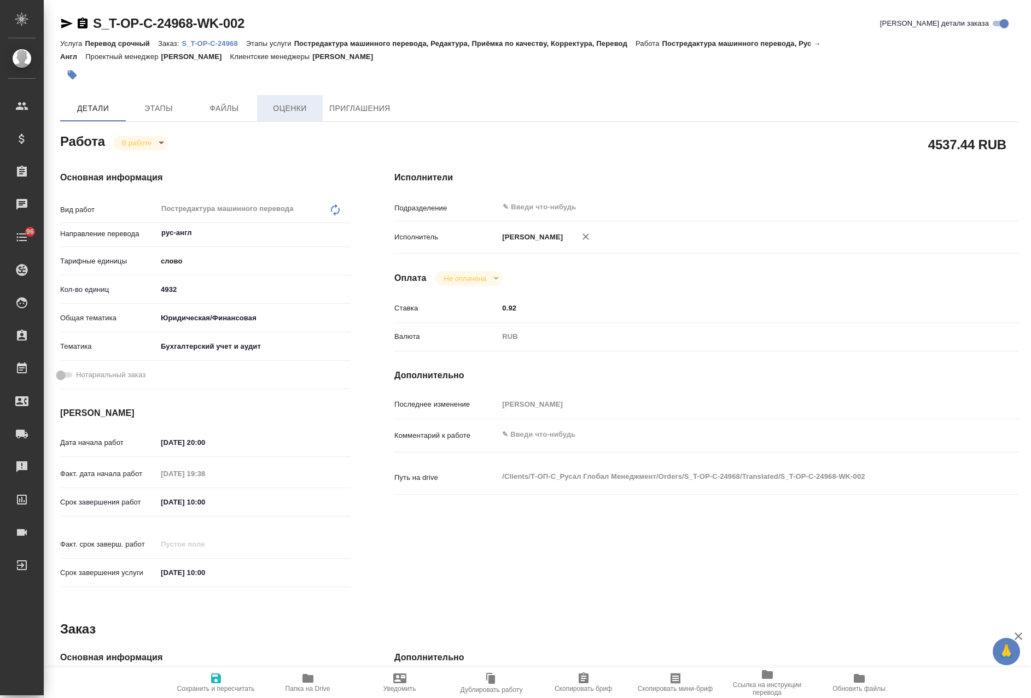
type textarea "x"
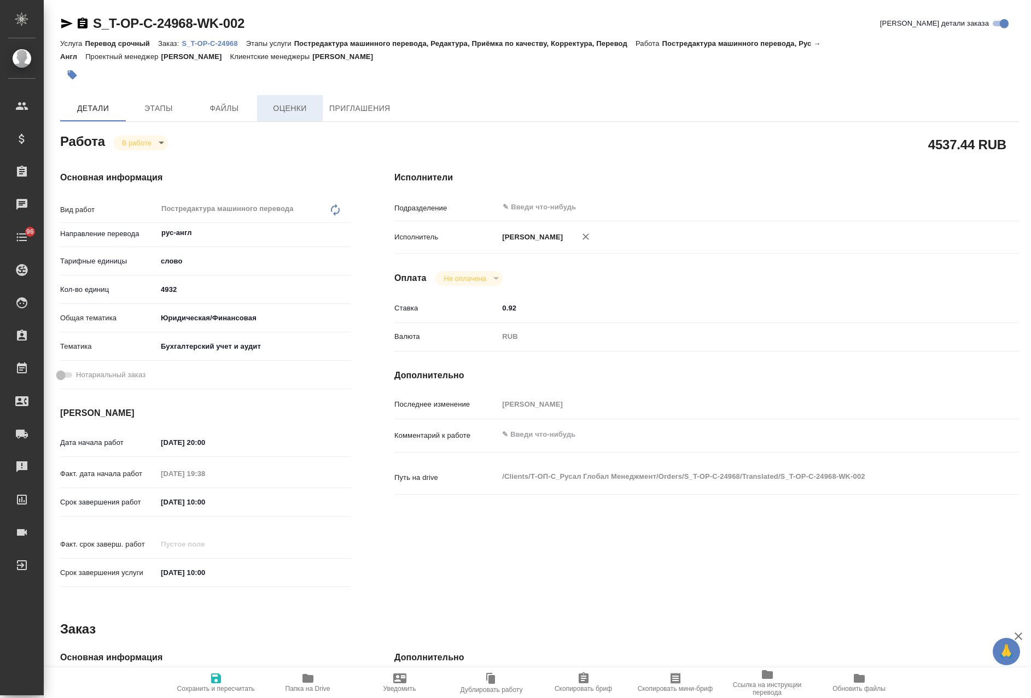
type textarea "x"
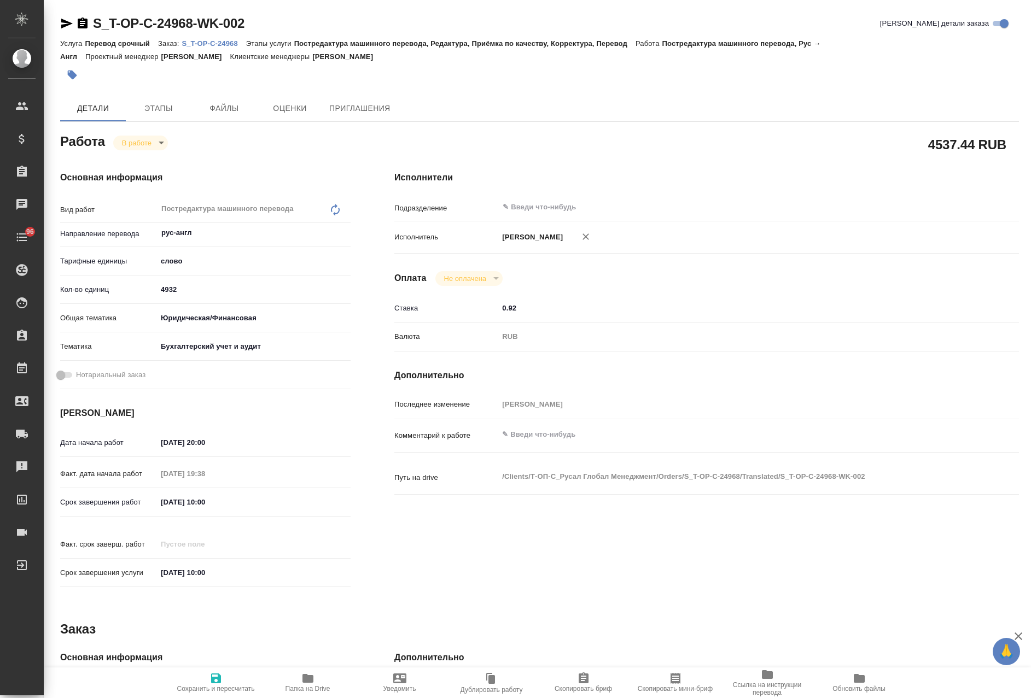
click at [223, 47] on p "S_T-OP-C-24968" at bounding box center [214, 43] width 64 height 8
type textarea "x"
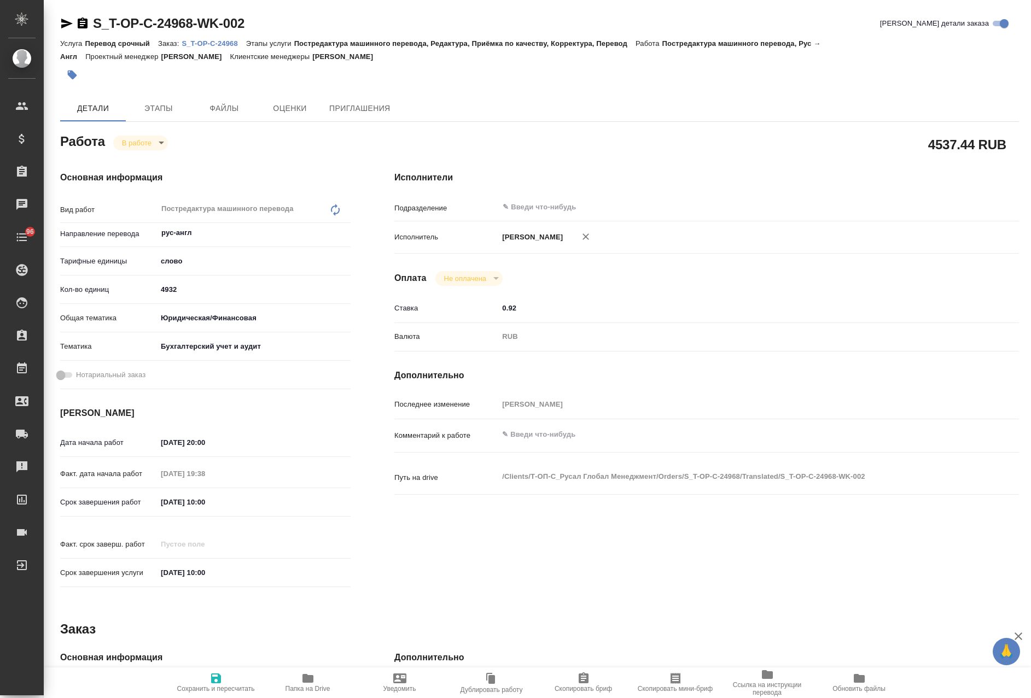
type textarea "x"
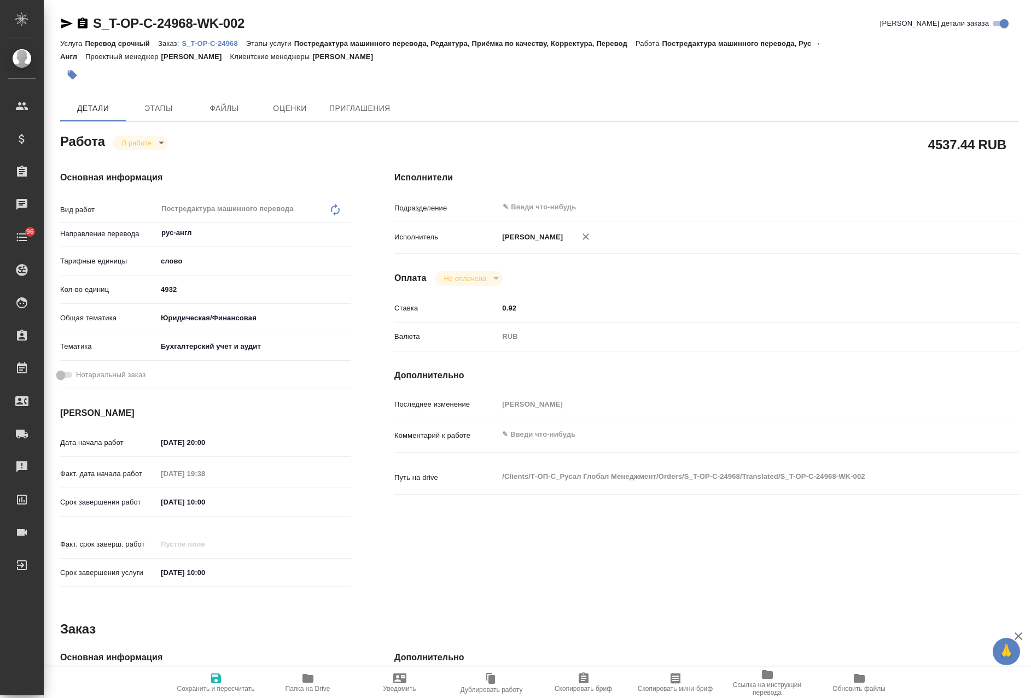
type textarea "x"
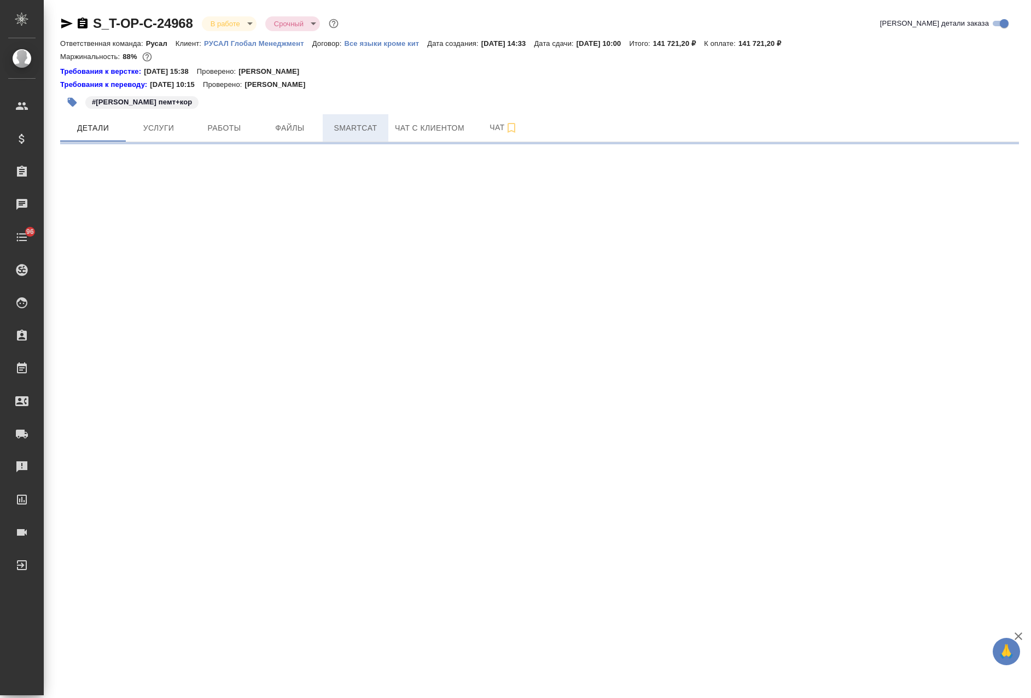
select select "RU"
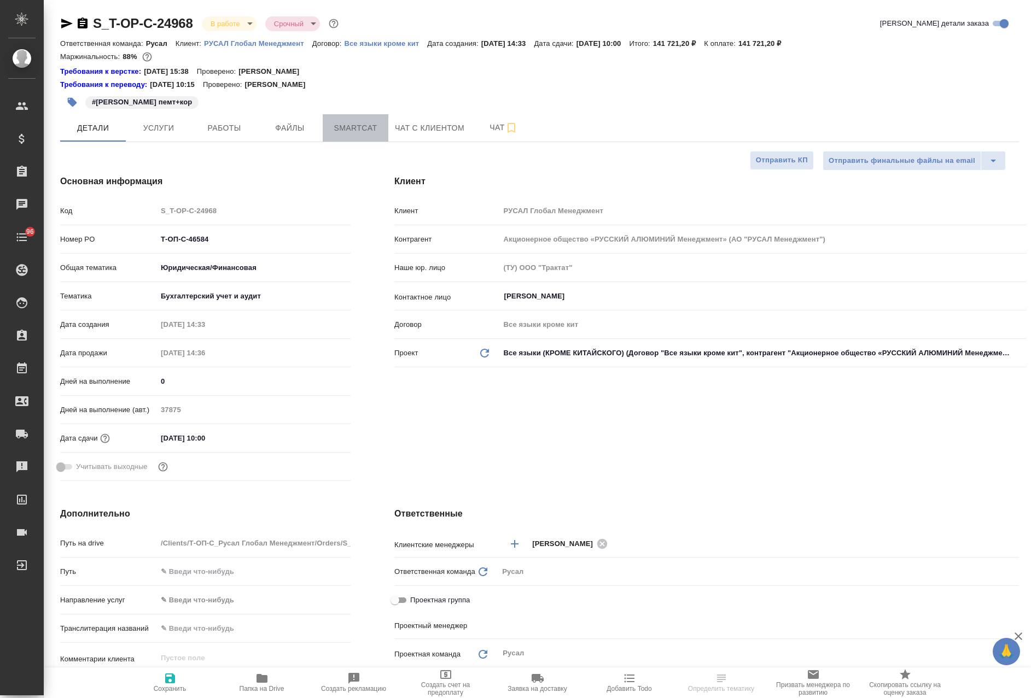
click at [332, 121] on span "Smartcat" at bounding box center [355, 128] width 53 height 14
type textarea "x"
type input "[PERSON_NAME]"
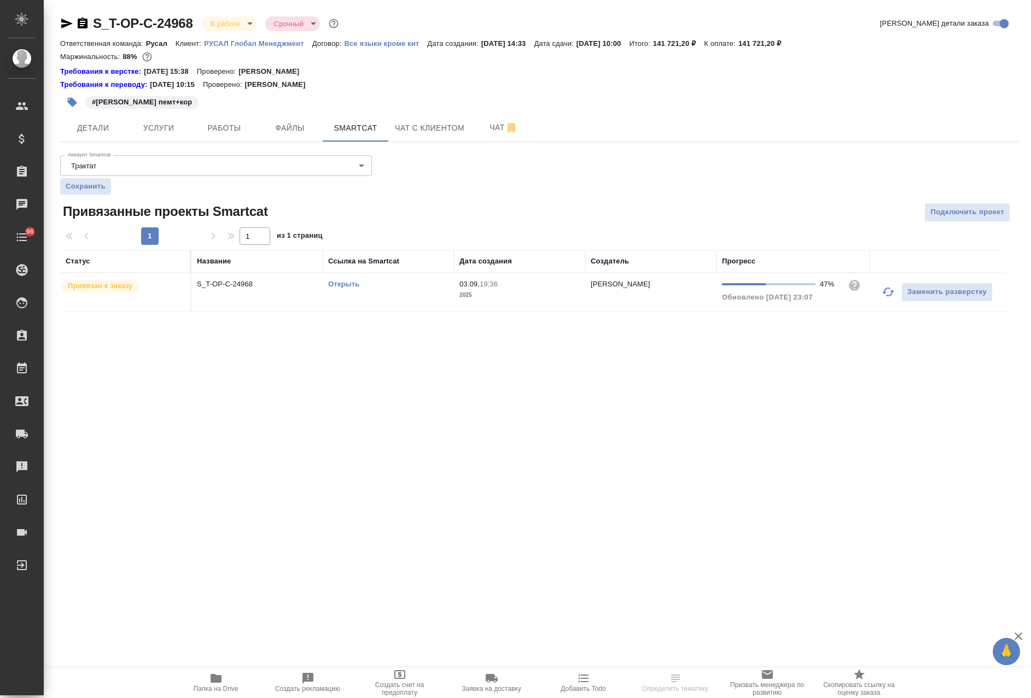
click at [342, 284] on link "Открыть" at bounding box center [343, 284] width 31 height 8
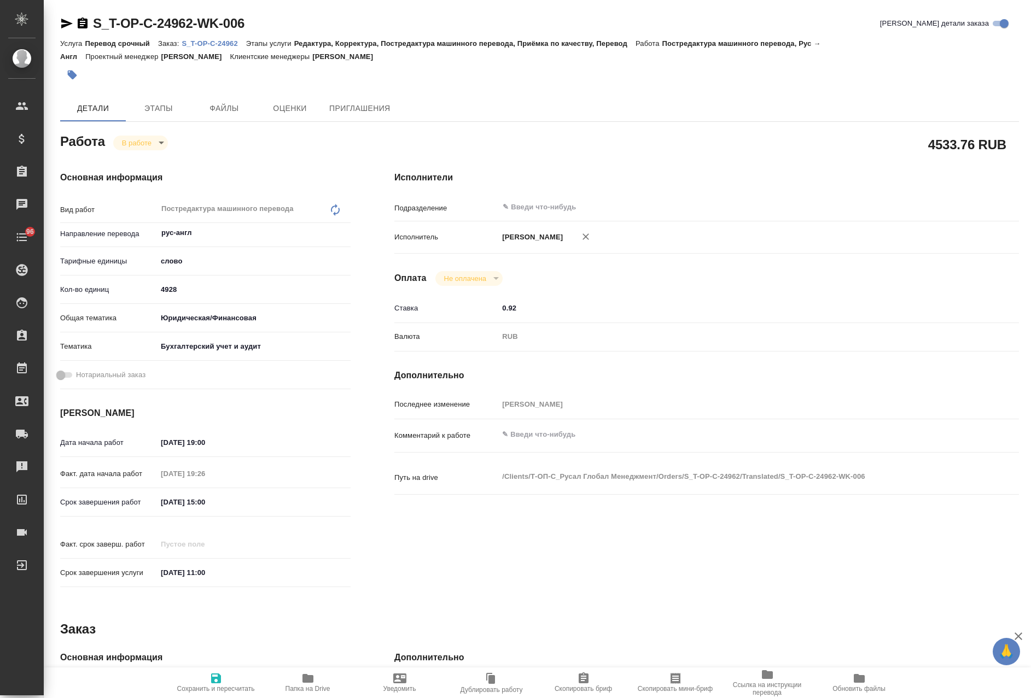
type textarea "x"
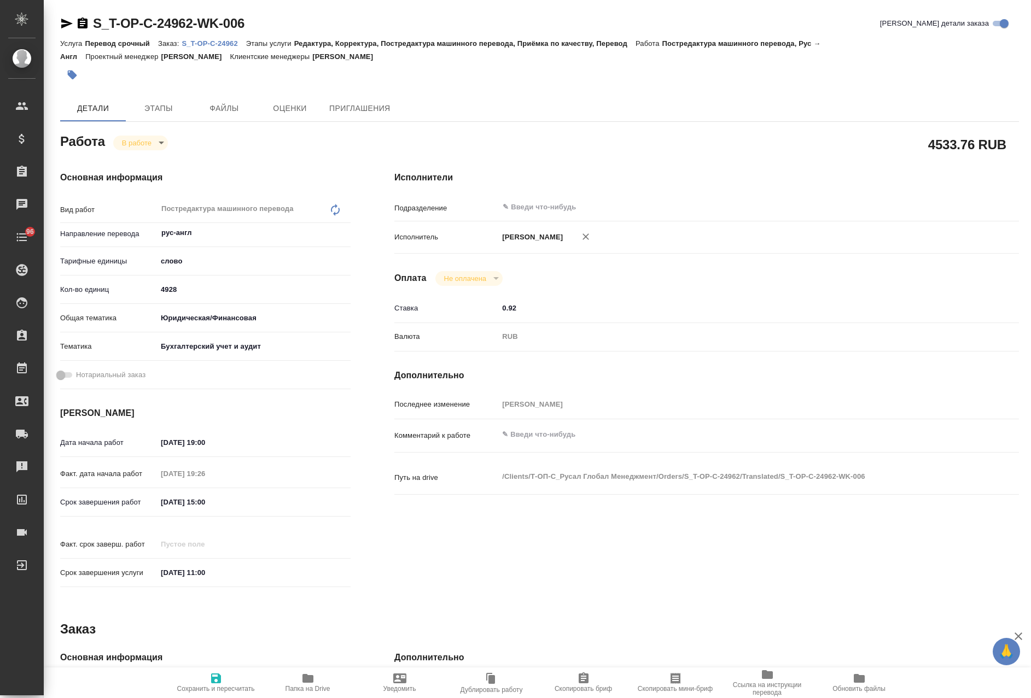
type textarea "x"
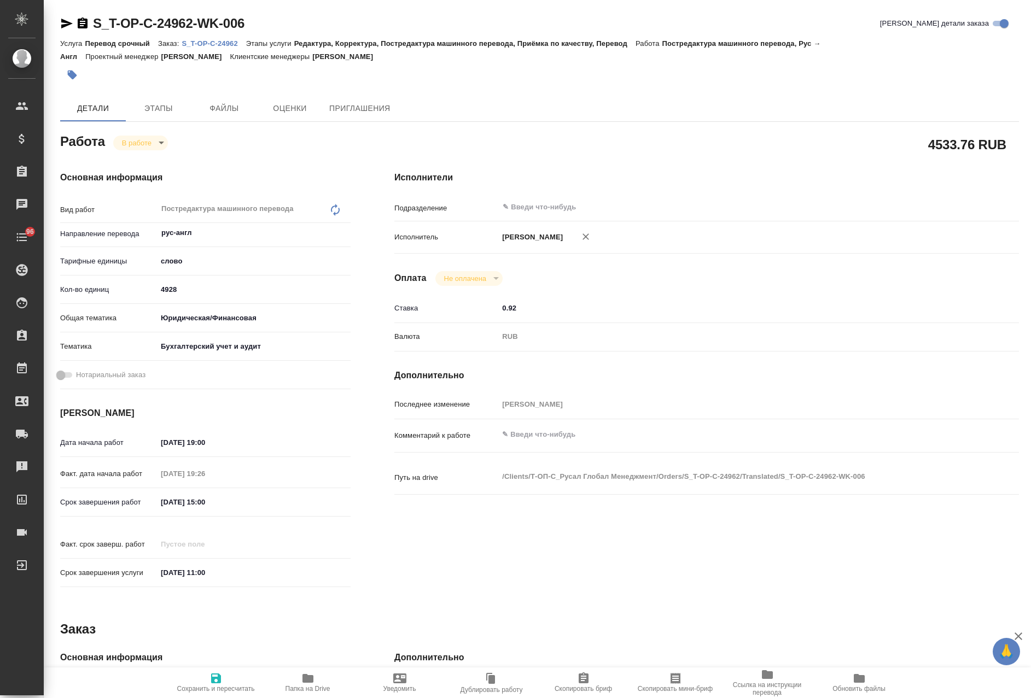
type textarea "x"
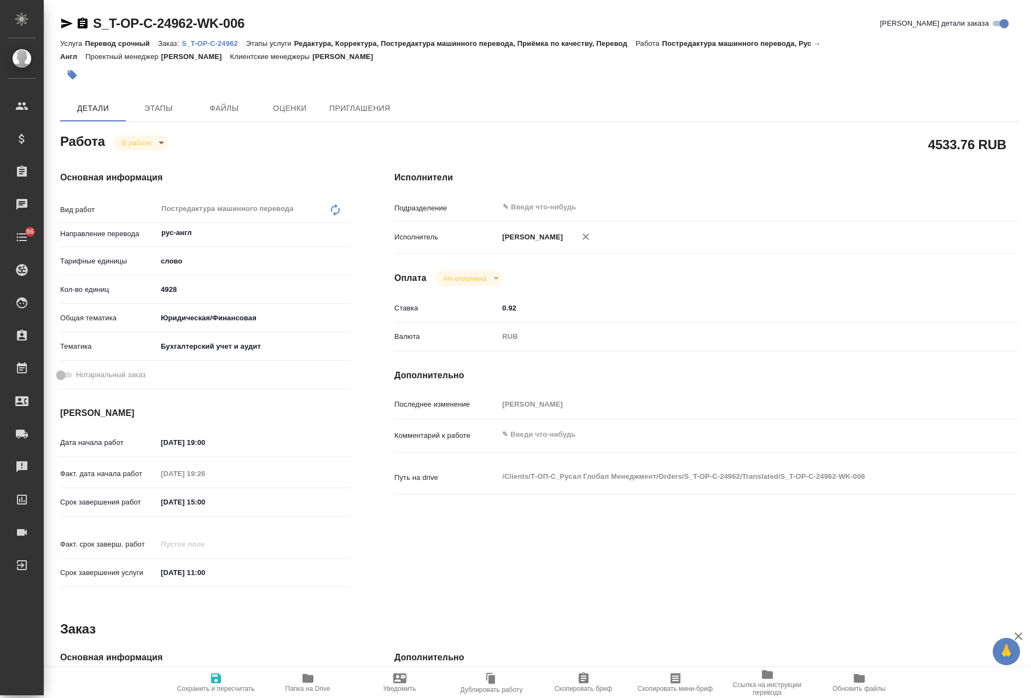
type textarea "x"
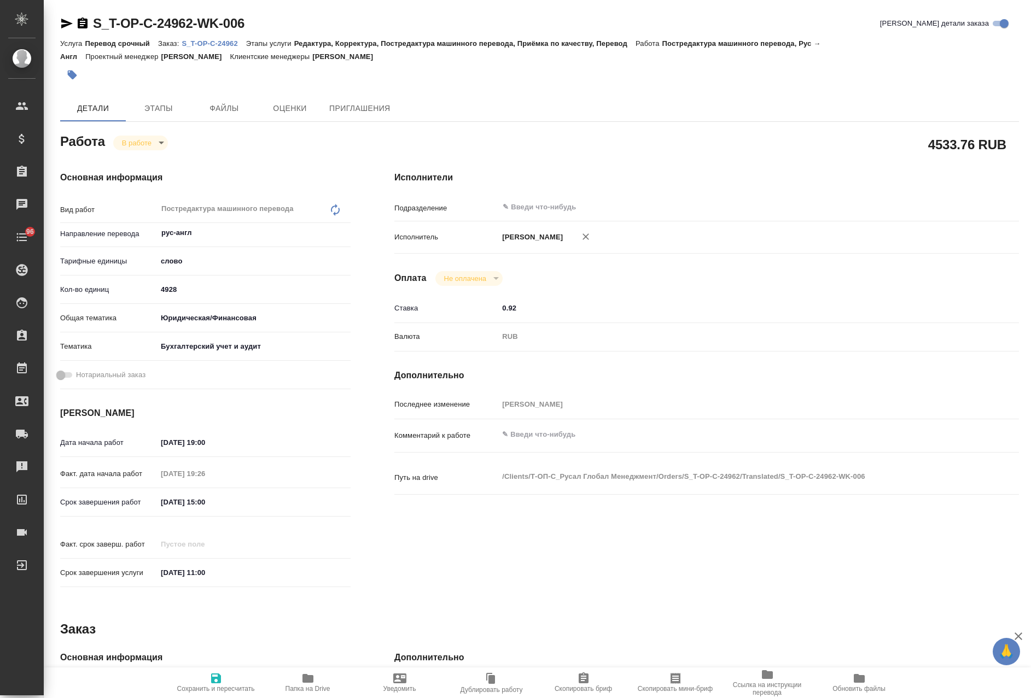
type textarea "x"
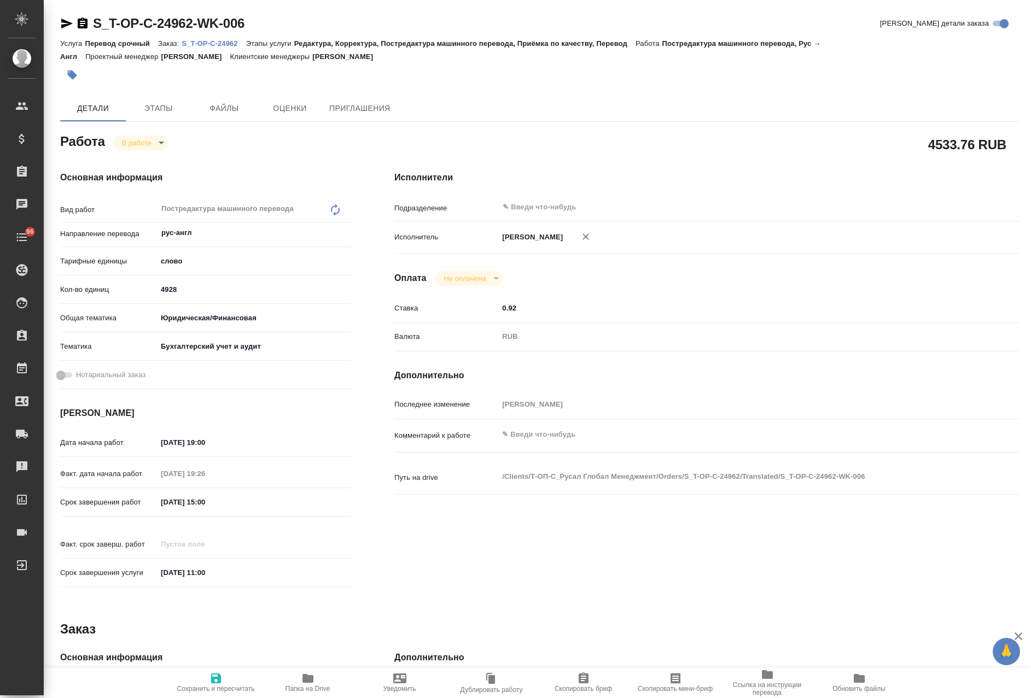
type textarea "x"
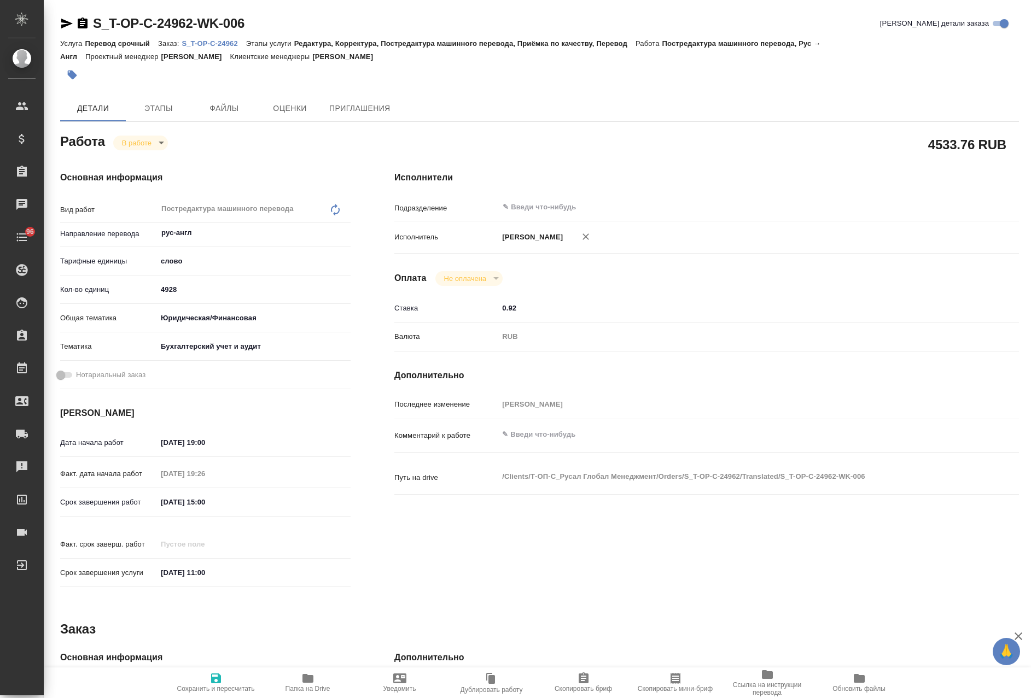
click at [207, 39] on link "S_T-OP-C-24962" at bounding box center [214, 42] width 64 height 9
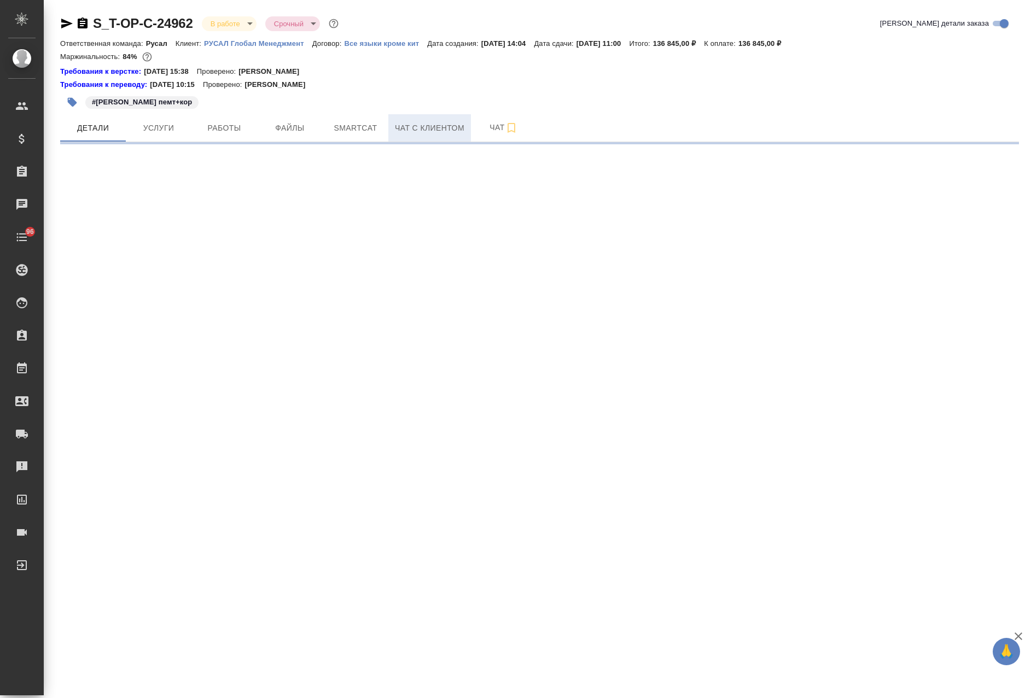
select select "RU"
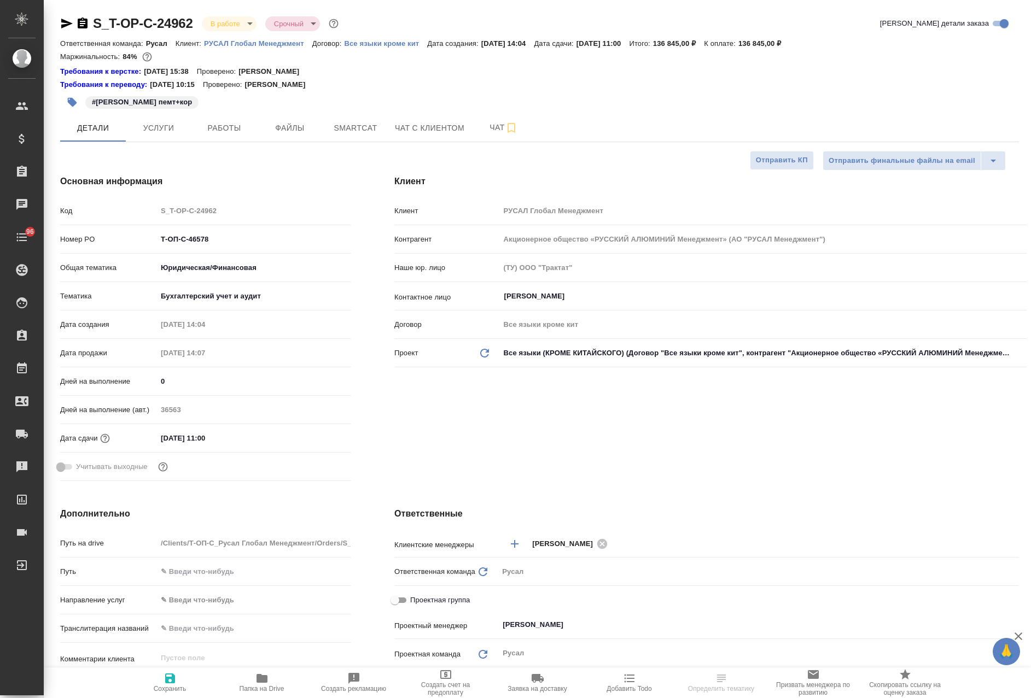
type textarea "x"
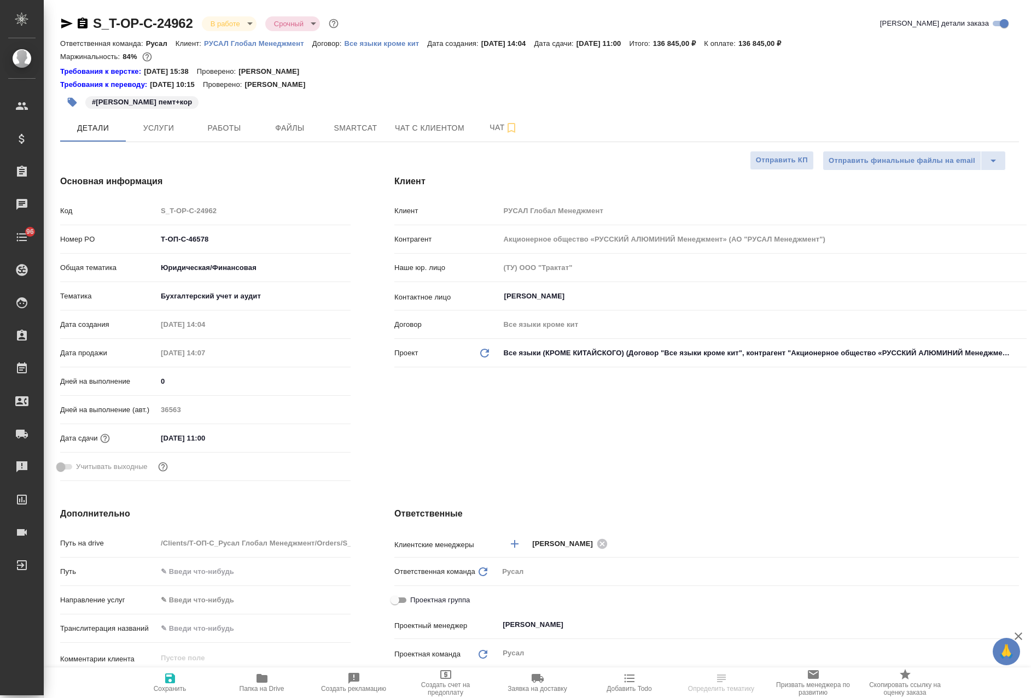
type textarea "x"
click at [358, 129] on span "Smartcat" at bounding box center [355, 128] width 53 height 14
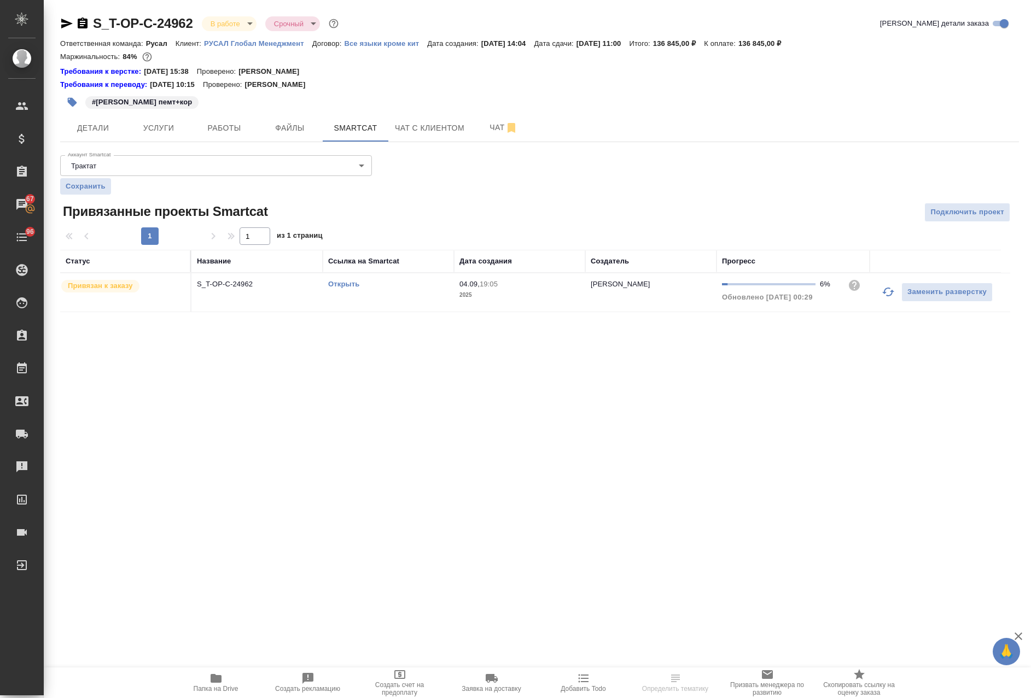
click at [340, 284] on link "Открыть" at bounding box center [343, 284] width 31 height 8
